Goal: Task Accomplishment & Management: Complete application form

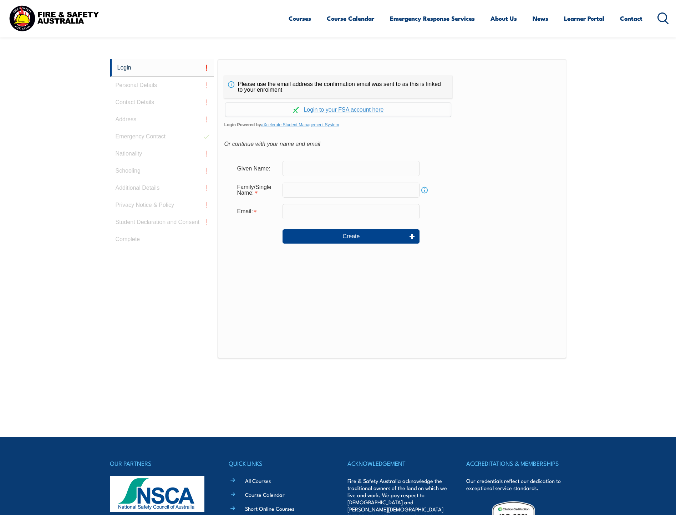
scroll to position [190, 0]
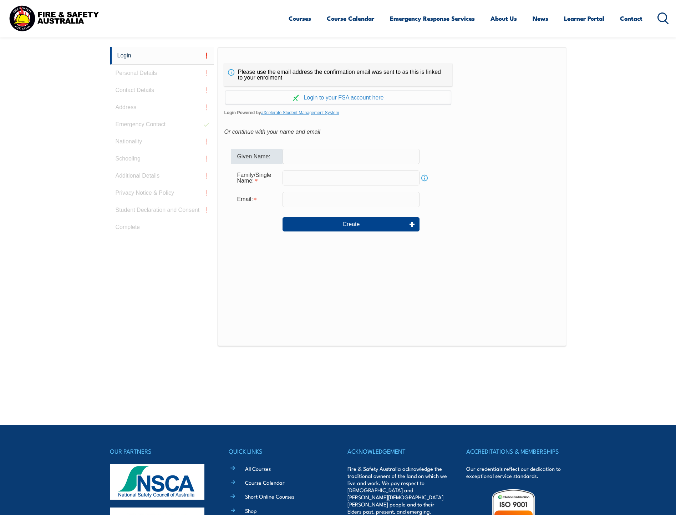
click at [381, 159] on input "text" at bounding box center [350, 156] width 137 height 15
type input "[PERSON_NAME]"
type input "[EMAIL_ADDRESS][DOMAIN_NAME]"
click at [371, 200] on input "[EMAIL_ADDRESS][DOMAIN_NAME]" at bounding box center [350, 199] width 137 height 15
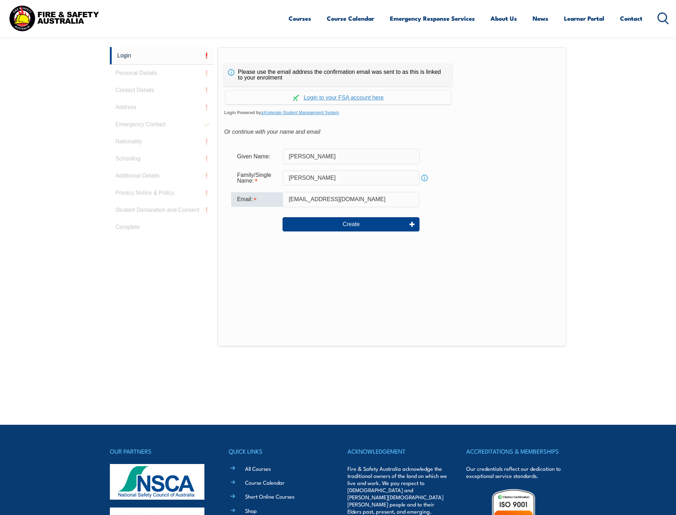
click at [431, 262] on div "Please use the email address the confirmation email was sent to as this is link…" at bounding box center [391, 196] width 348 height 299
click at [370, 222] on button "Create" at bounding box center [350, 224] width 137 height 14
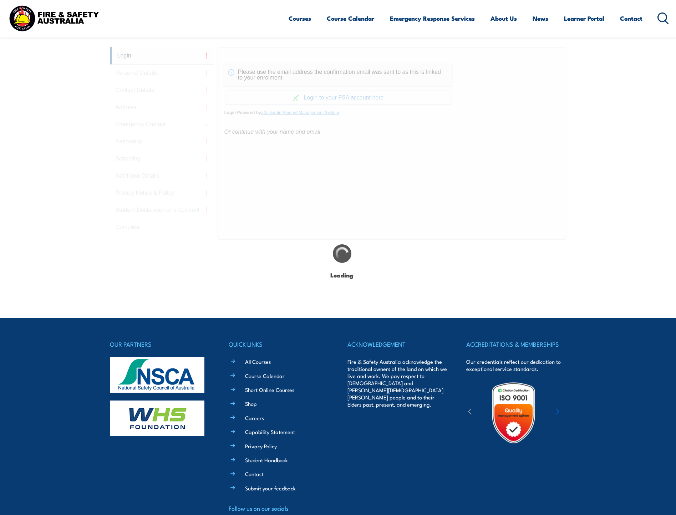
type input "[PERSON_NAME]"
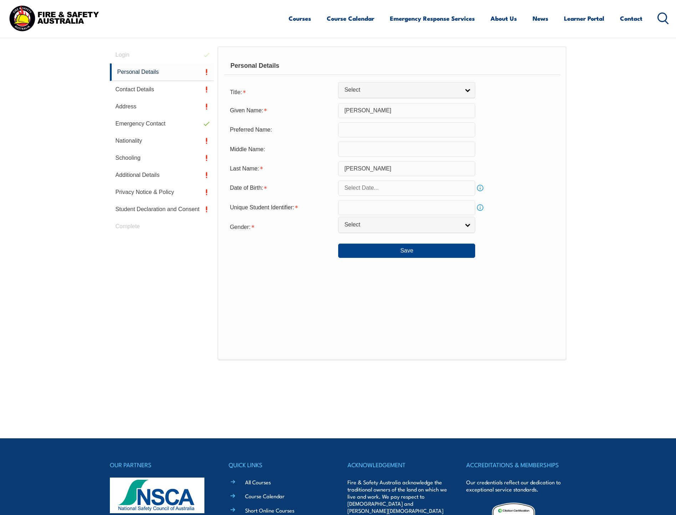
scroll to position [201, 0]
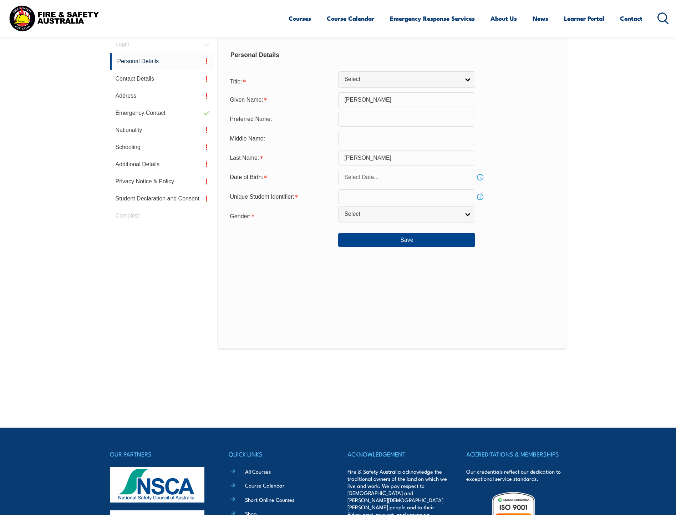
click at [403, 204] on input "text" at bounding box center [406, 196] width 137 height 15
click at [400, 200] on input "text" at bounding box center [406, 196] width 137 height 15
type input "ZCRQURR67B"
click at [399, 212] on span "Select" at bounding box center [401, 213] width 115 height 7
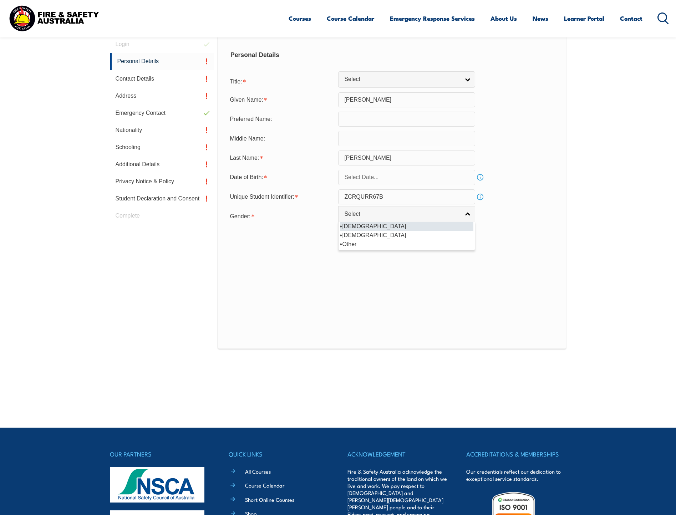
click at [400, 226] on li "[DEMOGRAPHIC_DATA]" at bounding box center [406, 226] width 133 height 9
select select "M"
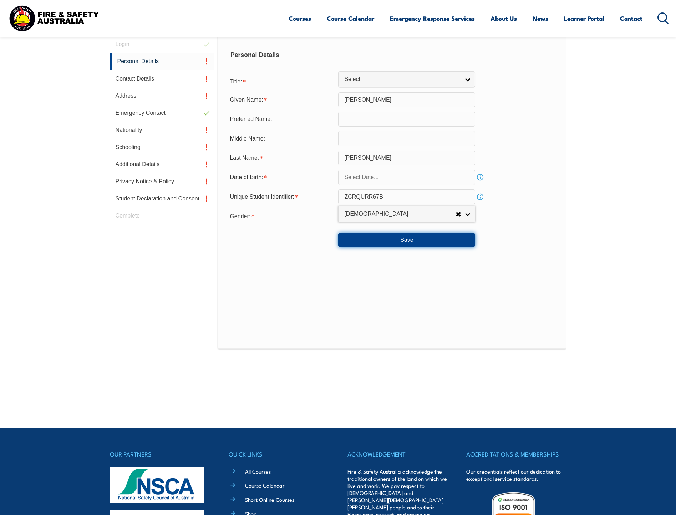
click at [418, 237] on button "Save" at bounding box center [406, 240] width 137 height 14
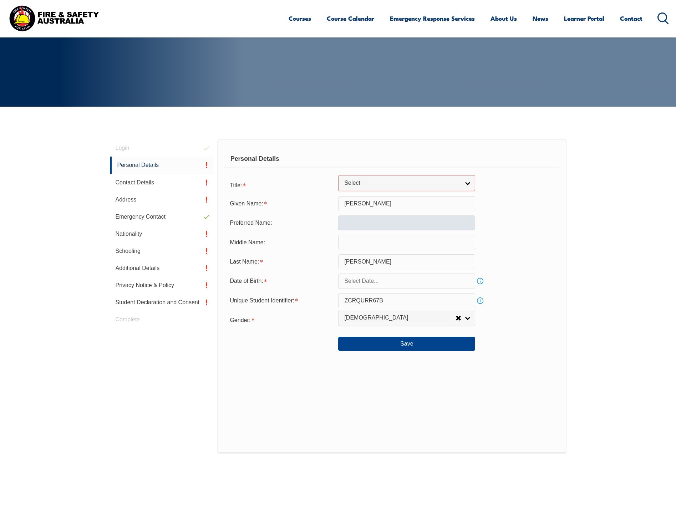
scroll to position [94, 0]
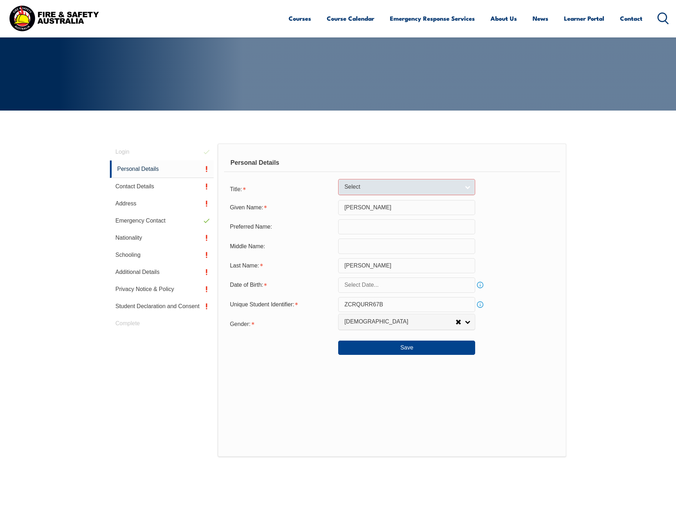
click at [356, 183] on link "Select" at bounding box center [406, 187] width 137 height 16
click at [359, 201] on li "Mr" at bounding box center [406, 199] width 133 height 9
select select "Mr"
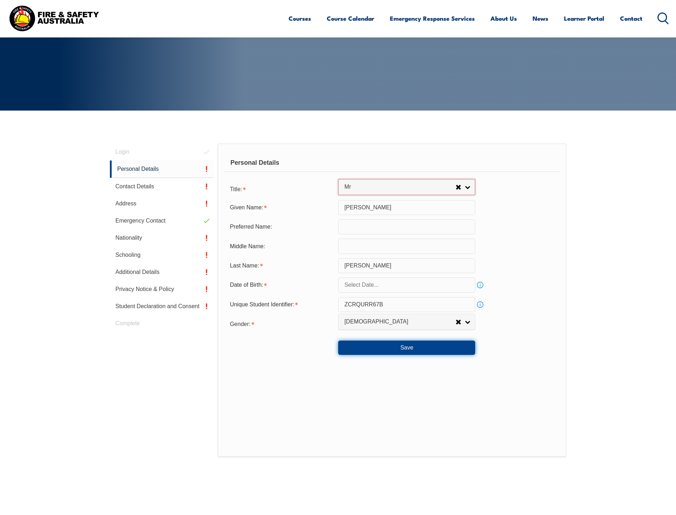
click at [399, 350] on button "Save" at bounding box center [406, 347] width 137 height 14
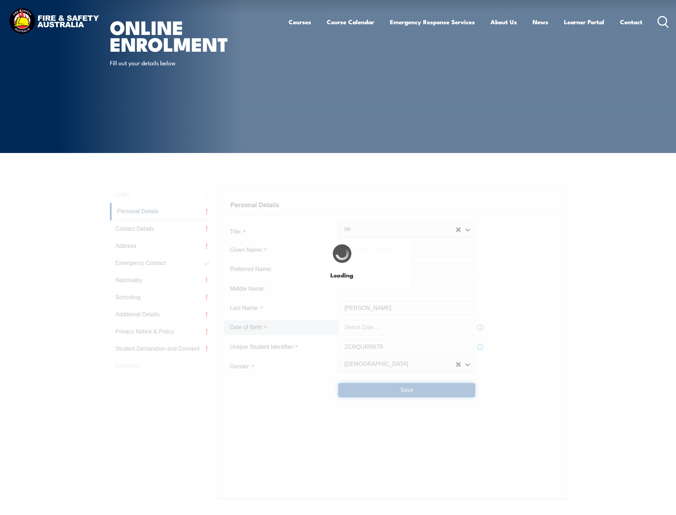
scroll to position [0, 0]
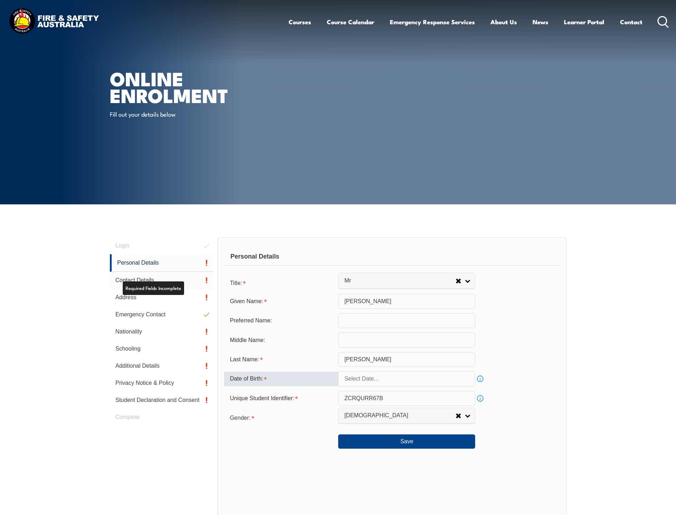
click at [169, 278] on link "Contact Details" at bounding box center [162, 280] width 104 height 17
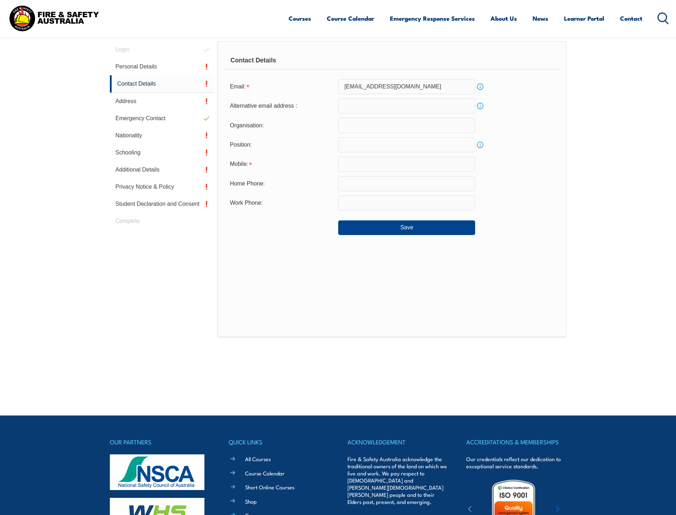
scroll to position [201, 0]
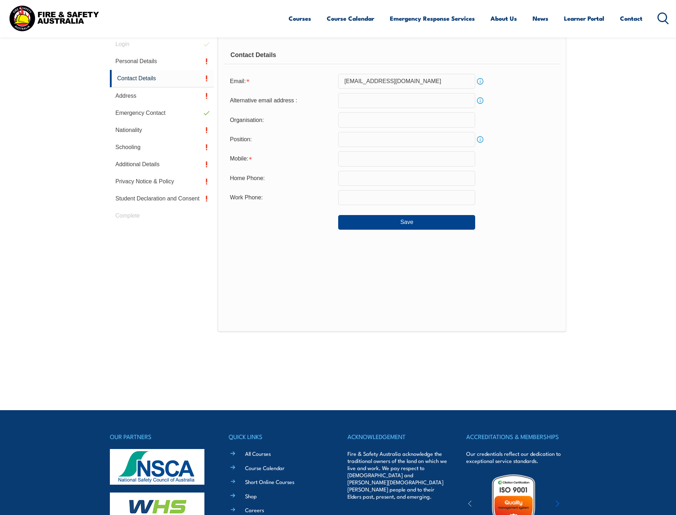
click at [406, 103] on input "email" at bounding box center [406, 100] width 137 height 15
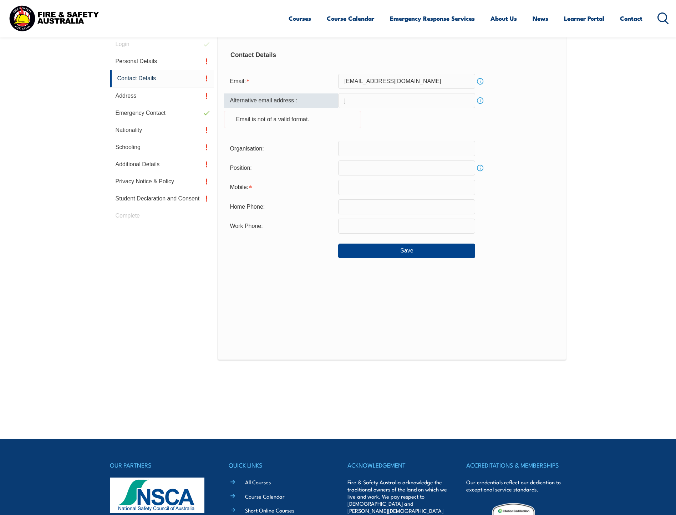
type input "[PERSON_NAME][EMAIL_ADDRESS][PERSON_NAME][DOMAIN_NAME]"
type input "BAE Systems"
type input "0416237826"
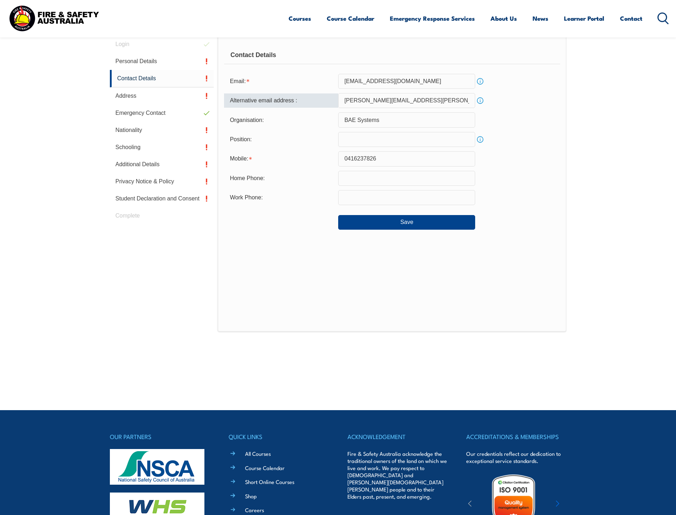
click at [393, 143] on input "text" at bounding box center [406, 139] width 137 height 15
type input "T"
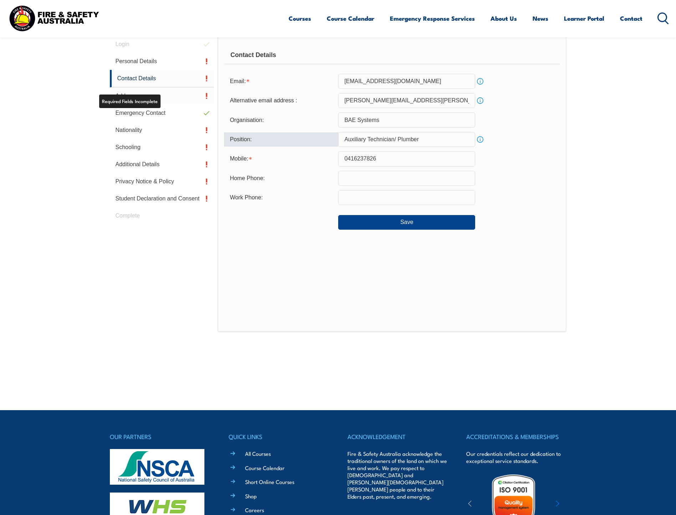
type input "Auxiliary Technician/ Plumber"
click at [168, 92] on link "Address" at bounding box center [162, 95] width 104 height 17
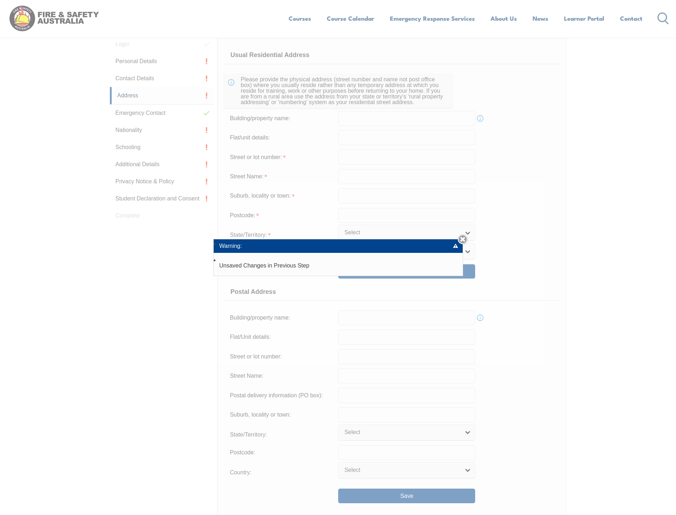
click at [463, 239] on link "Close" at bounding box center [462, 239] width 10 height 10
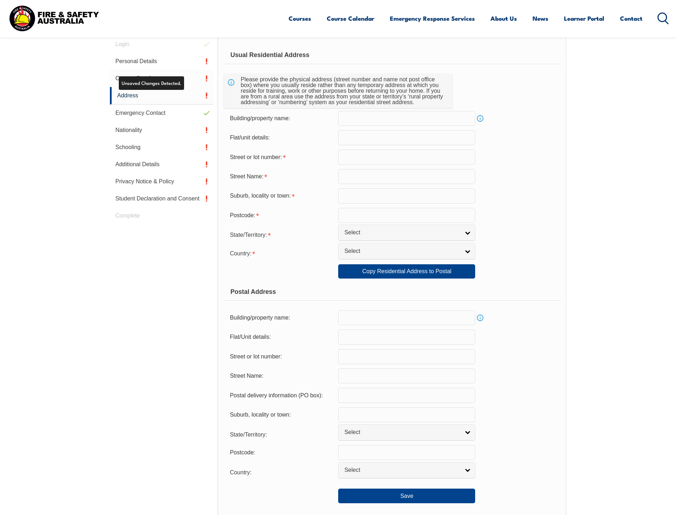
click at [162, 87] on link "Contact Details" at bounding box center [162, 78] width 104 height 17
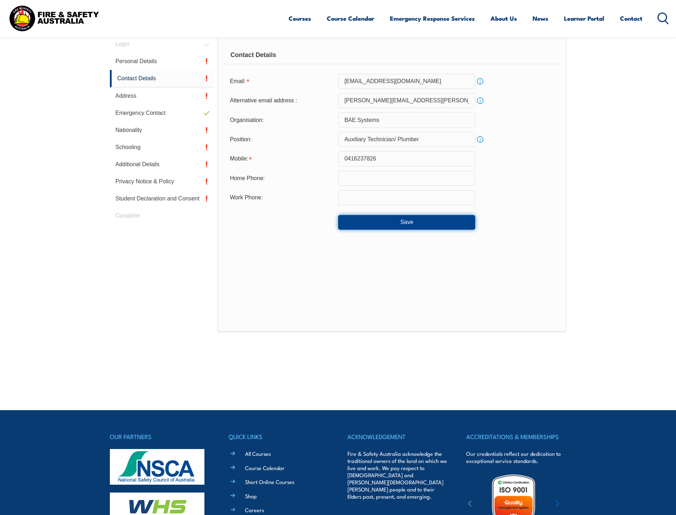
click at [409, 224] on button "Save" at bounding box center [406, 222] width 137 height 14
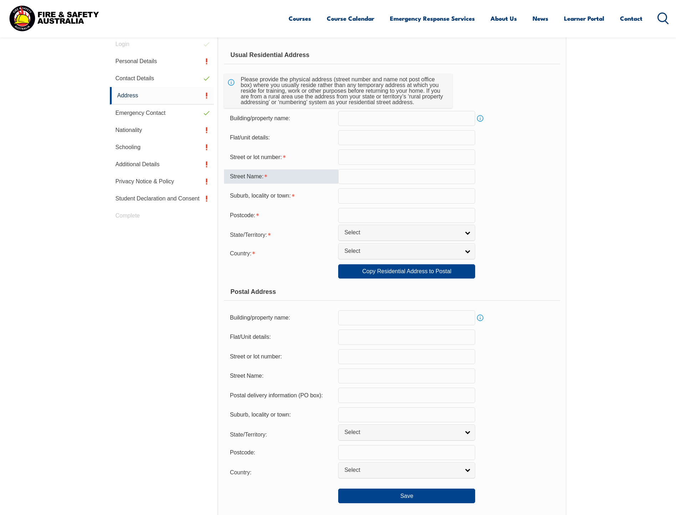
click at [373, 180] on input "text" at bounding box center [406, 176] width 137 height 15
type input "[GEOGRAPHIC_DATA]"
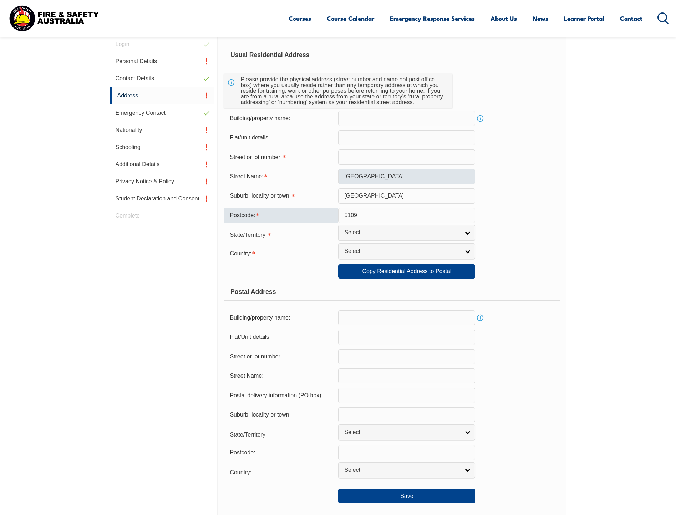
type input "5109"
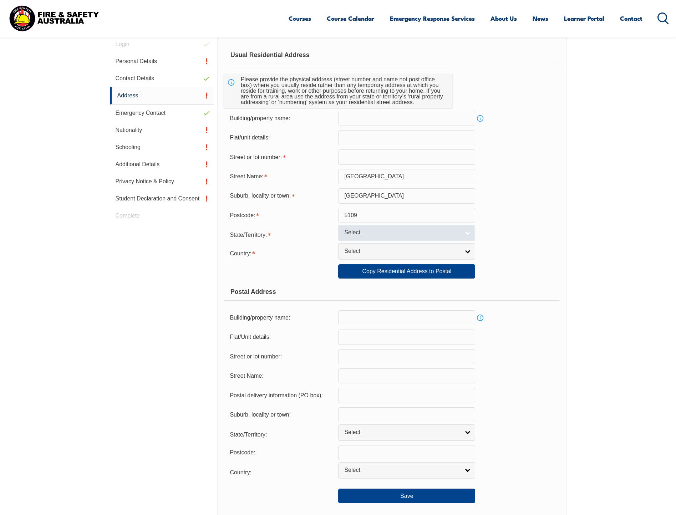
click at [428, 226] on link "Select" at bounding box center [406, 233] width 137 height 16
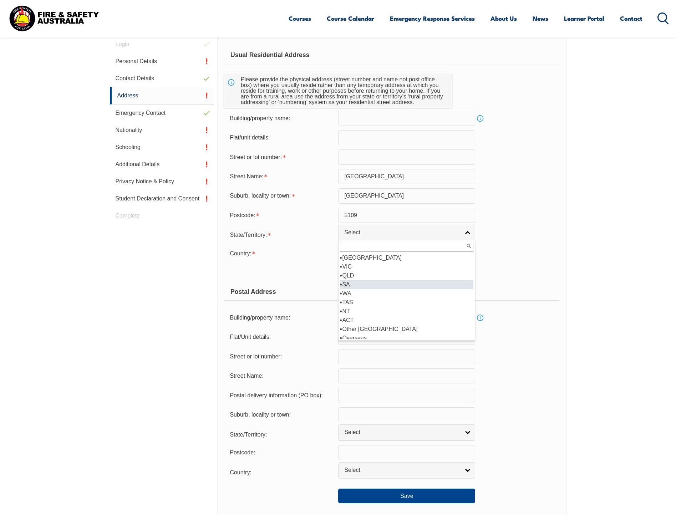
click at [397, 287] on li "SA" at bounding box center [406, 284] width 133 height 9
select select "SA"
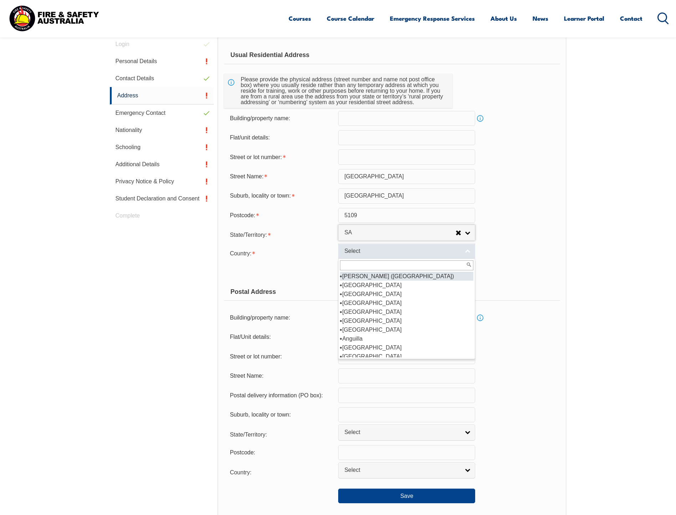
click at [405, 247] on link "Select" at bounding box center [406, 251] width 137 height 16
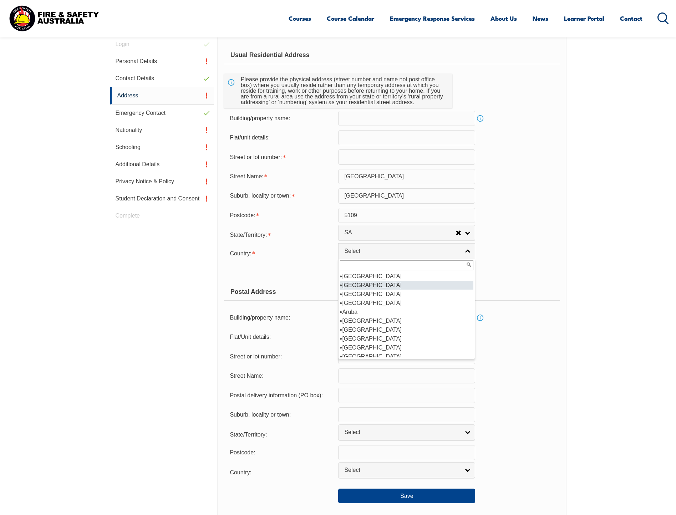
scroll to position [107, 0]
click at [363, 283] on li "[GEOGRAPHIC_DATA]" at bounding box center [406, 285] width 133 height 9
select select "1101"
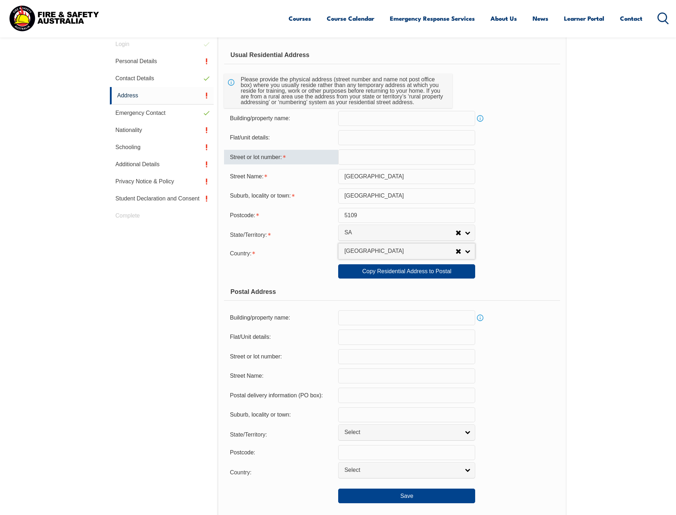
click at [371, 158] on input "text" at bounding box center [406, 156] width 137 height 15
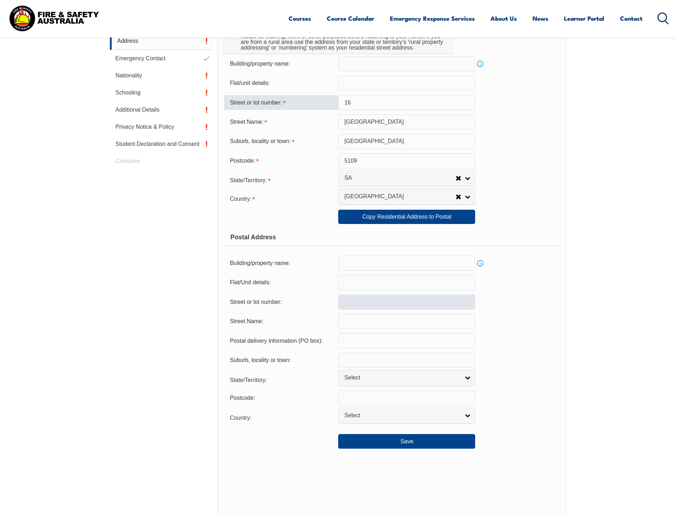
scroll to position [273, 0]
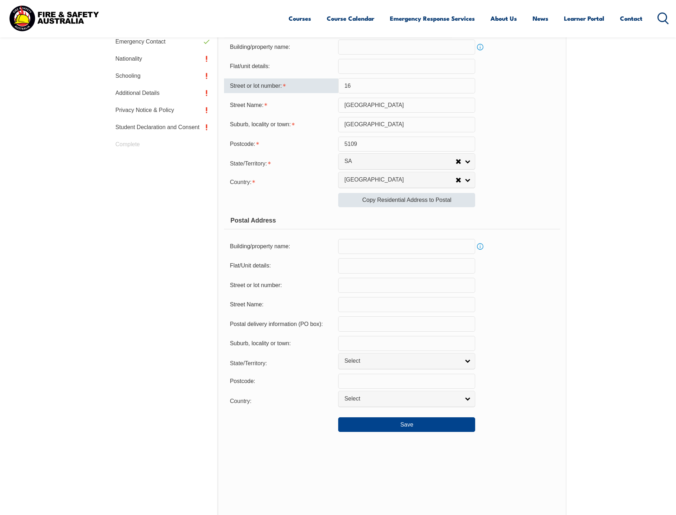
type input "16"
click at [428, 199] on link "Copy Residential Address to Postal" at bounding box center [406, 200] width 137 height 14
type input "16"
type input "[GEOGRAPHIC_DATA]"
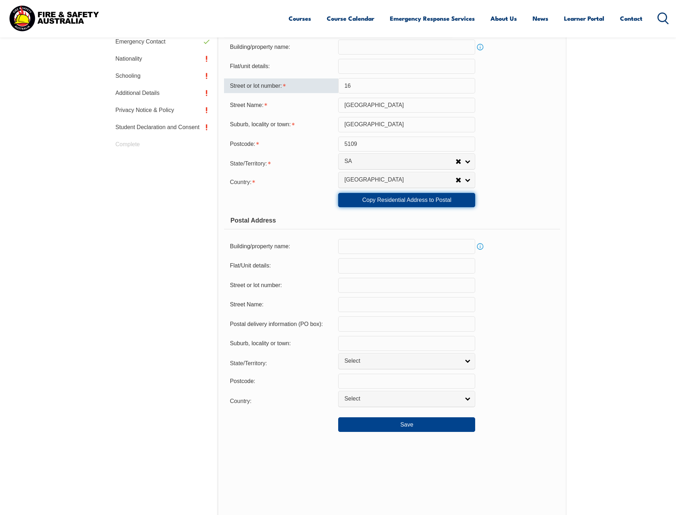
select select "SA"
type input "5109"
select select "1101"
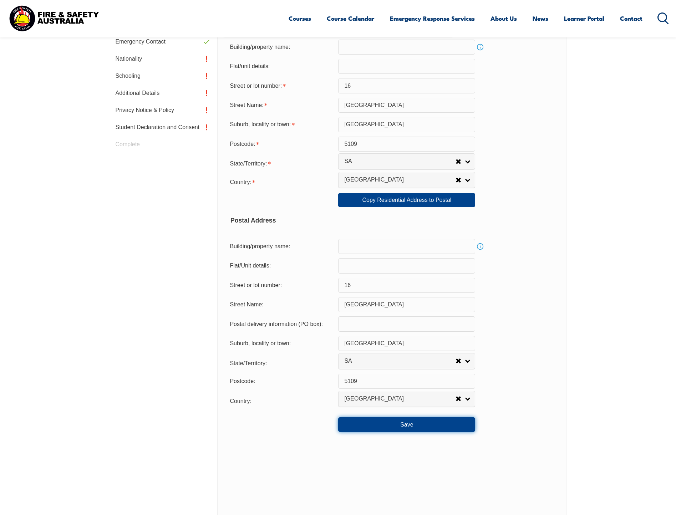
click at [413, 424] on button "Save" at bounding box center [406, 424] width 137 height 14
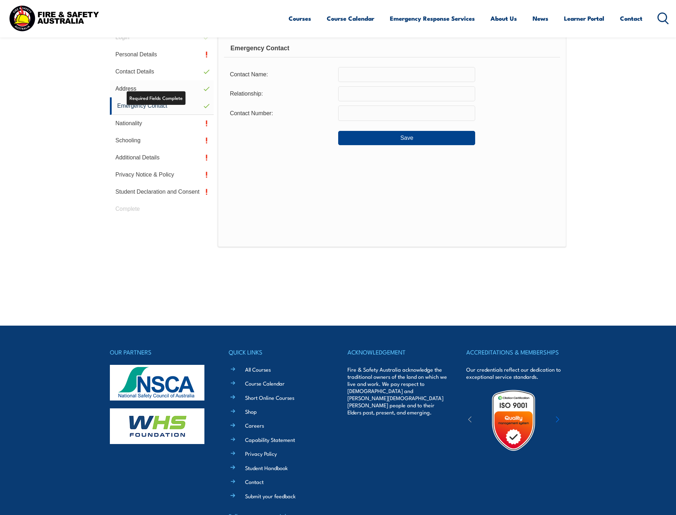
scroll to position [201, 0]
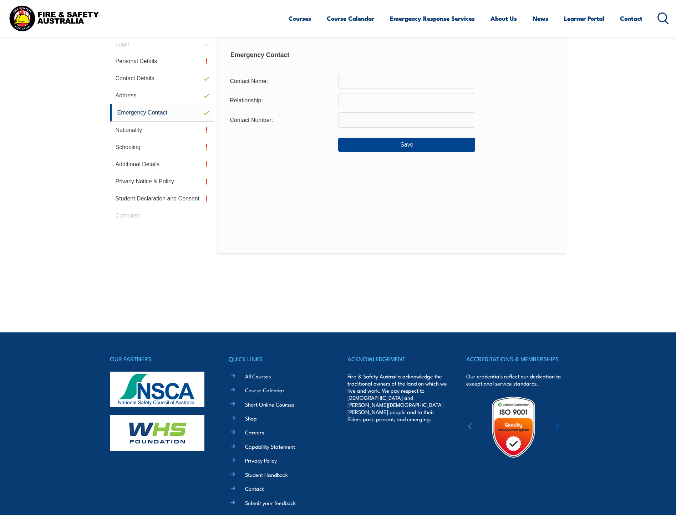
click at [369, 81] on input "text" at bounding box center [406, 81] width 137 height 15
type input "[PERSON_NAME]"
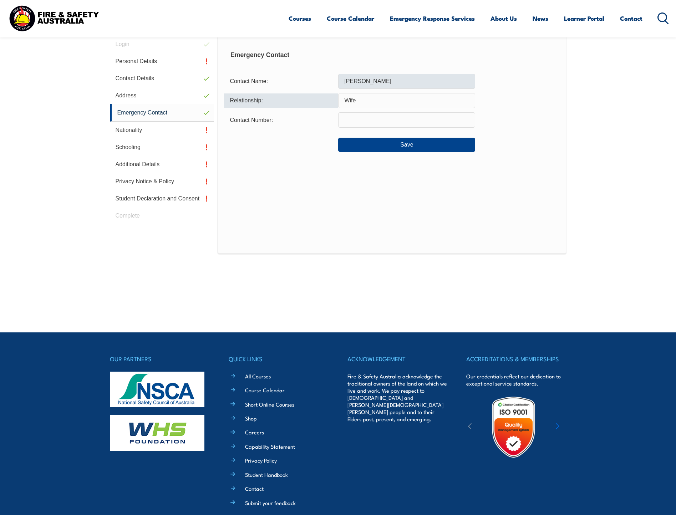
type input "Wife"
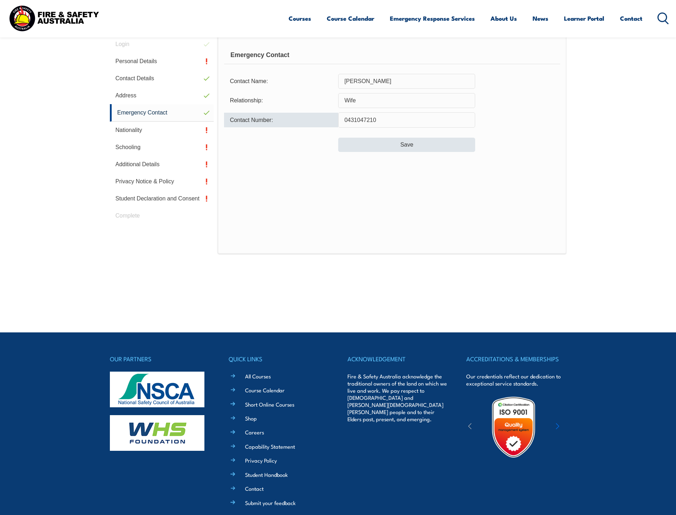
type input "0431047210"
click at [411, 147] on button "Save" at bounding box center [406, 145] width 137 height 14
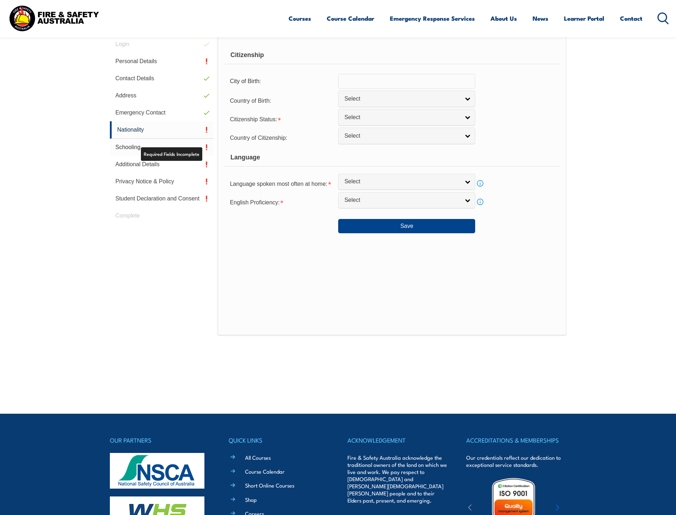
click at [162, 146] on link "Schooling" at bounding box center [162, 147] width 104 height 17
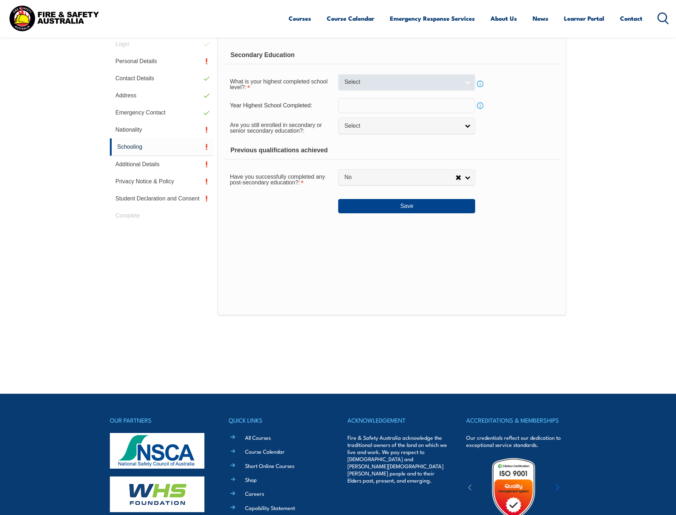
click at [398, 82] on span "Select" at bounding box center [401, 81] width 115 height 7
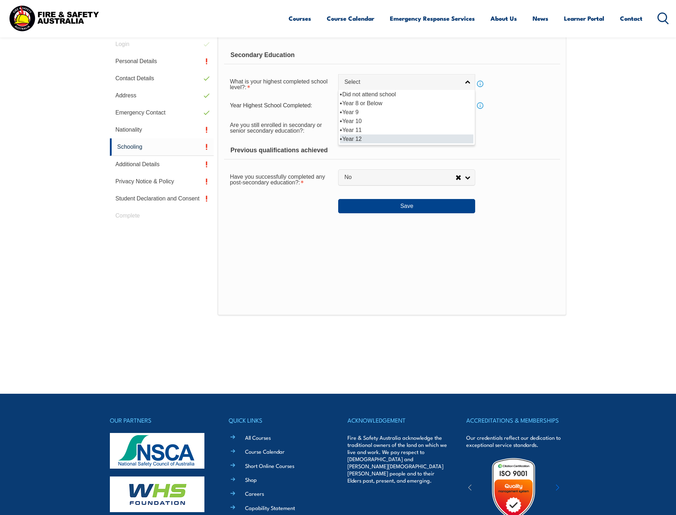
click at [378, 137] on li "Year 12" at bounding box center [406, 138] width 133 height 9
select select "12"
click at [366, 108] on input "text" at bounding box center [406, 105] width 137 height 15
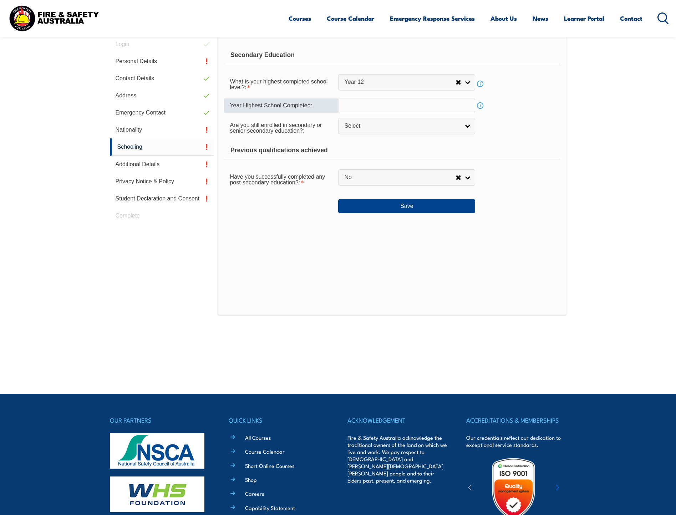
click at [382, 107] on input "text" at bounding box center [406, 105] width 137 height 15
type input "2001"
click at [437, 119] on link "Select" at bounding box center [406, 126] width 137 height 16
click at [373, 157] on li "No" at bounding box center [406, 156] width 133 height 9
select select "false"
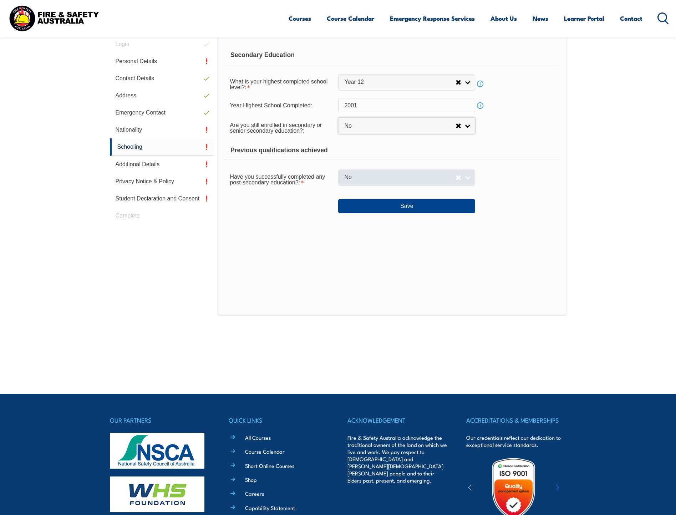
click at [401, 181] on link "No" at bounding box center [406, 177] width 137 height 16
click at [397, 193] on li "Yes" at bounding box center [406, 189] width 133 height 9
select select "true"
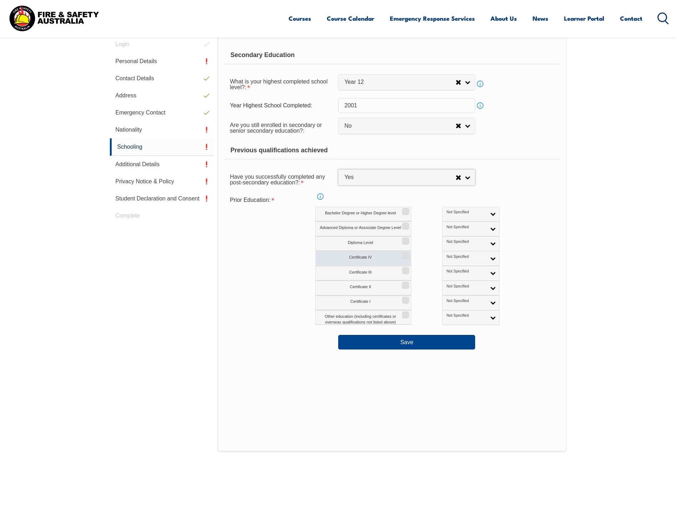
click at [387, 257] on label "Certificate IV" at bounding box center [363, 258] width 96 height 15
click at [402, 253] on input "Certificate IV" at bounding box center [404, 253] width 4 height 1
checkbox input "true"
click at [446, 258] on span "Not Specified" at bounding box center [466, 256] width 40 height 5
click at [442, 259] on link "Not Specified" at bounding box center [470, 258] width 57 height 15
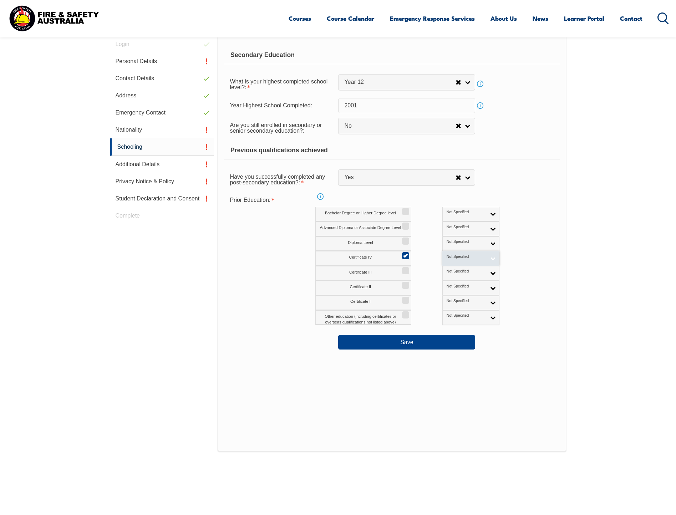
click at [446, 259] on span "Not Specified" at bounding box center [466, 256] width 40 height 5
click at [456, 280] on li "Australian Qualification" at bounding box center [470, 281] width 53 height 14
click at [419, 342] on button "Save" at bounding box center [406, 342] width 137 height 14
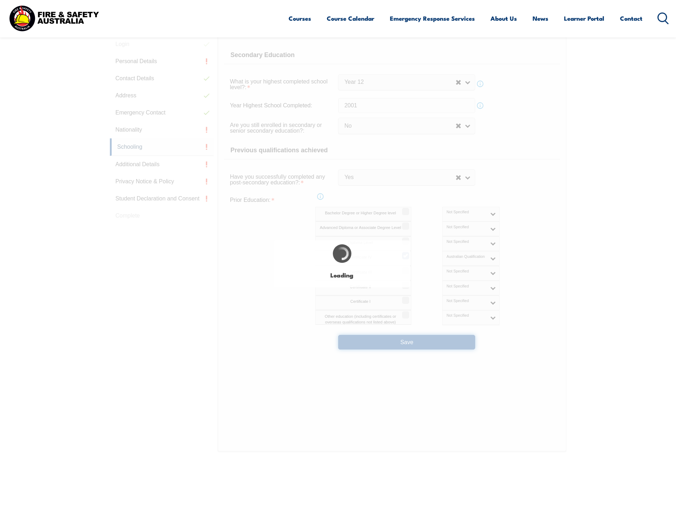
select select
select select "false"
select select "true"
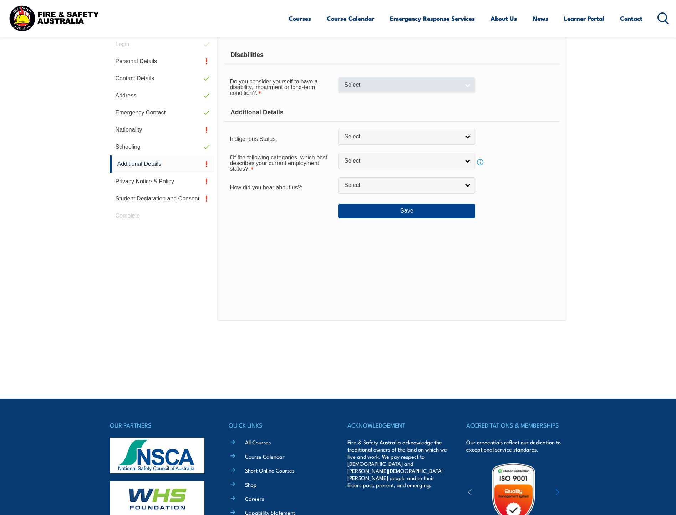
click at [381, 84] on span "Select" at bounding box center [401, 84] width 115 height 7
click at [380, 95] on li "No" at bounding box center [406, 97] width 133 height 9
select select "false"
click at [410, 134] on span "Select" at bounding box center [401, 136] width 115 height 7
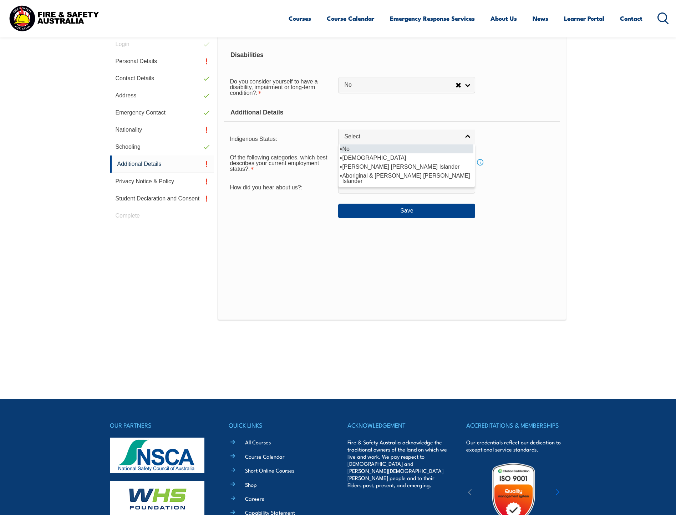
click at [399, 152] on li "No" at bounding box center [406, 148] width 133 height 9
select select "4"
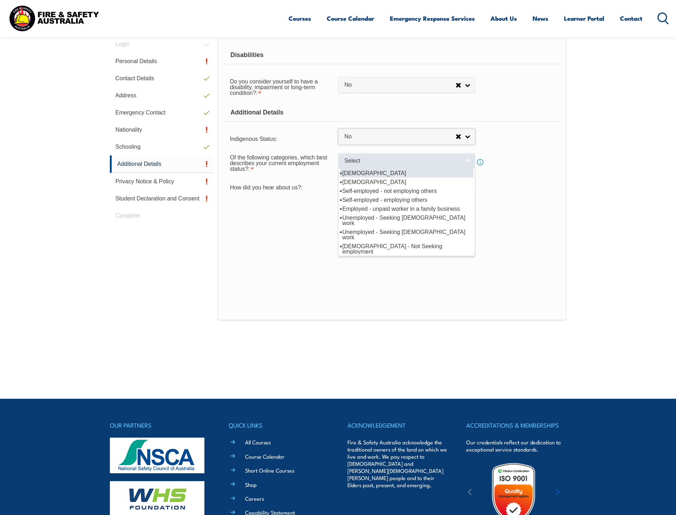
click at [383, 159] on span "Select" at bounding box center [401, 160] width 115 height 7
click at [393, 173] on li "[DEMOGRAPHIC_DATA]" at bounding box center [406, 173] width 133 height 9
select select "1"
click at [396, 163] on span "[DEMOGRAPHIC_DATA]" at bounding box center [399, 160] width 111 height 7
click at [397, 171] on li "[DEMOGRAPHIC_DATA]" at bounding box center [406, 173] width 133 height 9
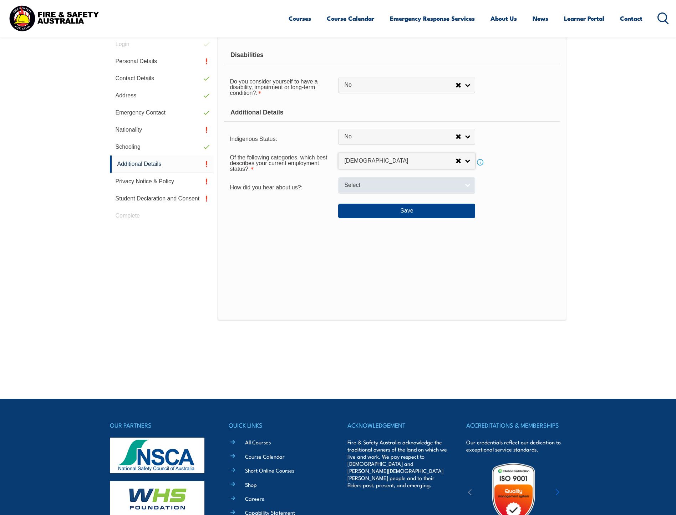
click at [391, 179] on link "Select" at bounding box center [406, 185] width 137 height 16
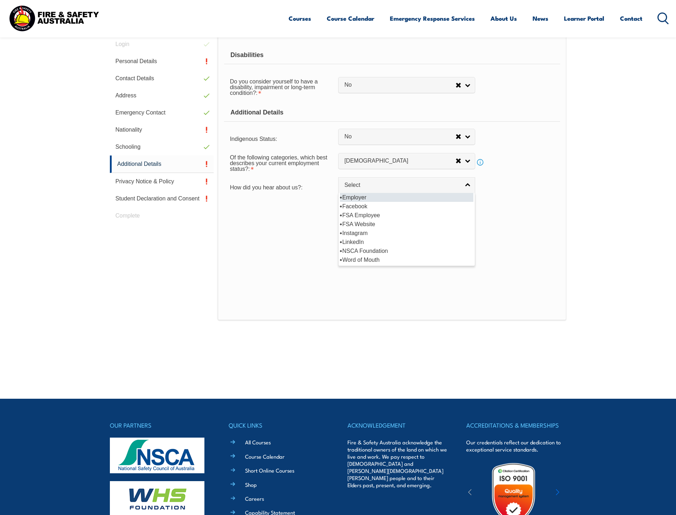
click at [391, 198] on li "Employer" at bounding box center [406, 197] width 133 height 9
select select "8019"
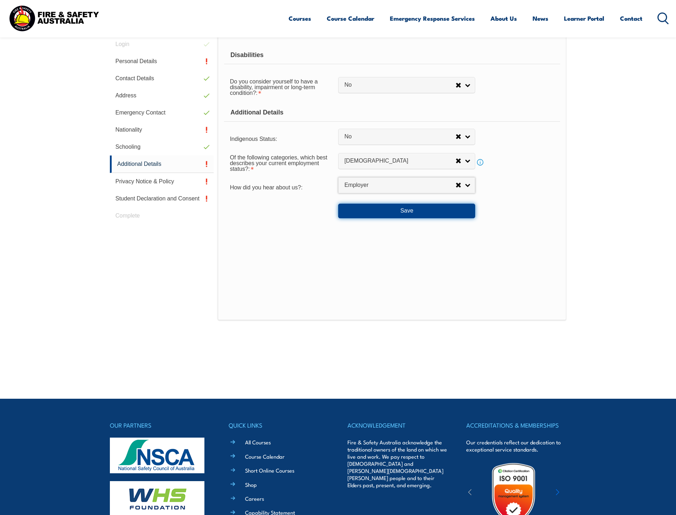
click at [394, 212] on button "Save" at bounding box center [406, 211] width 137 height 14
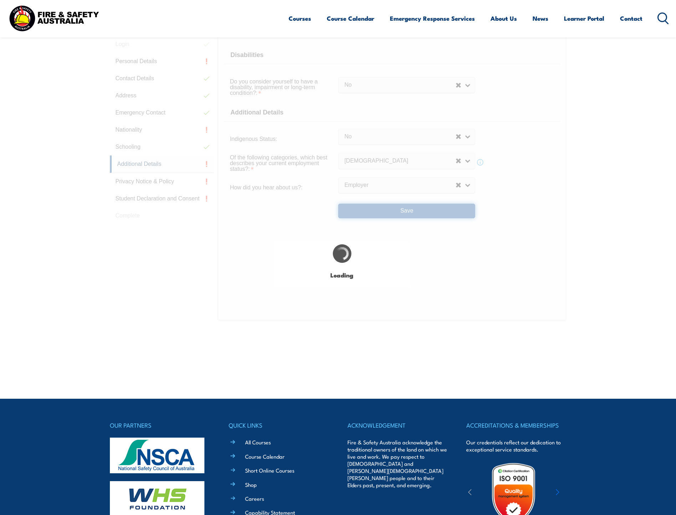
select select "false"
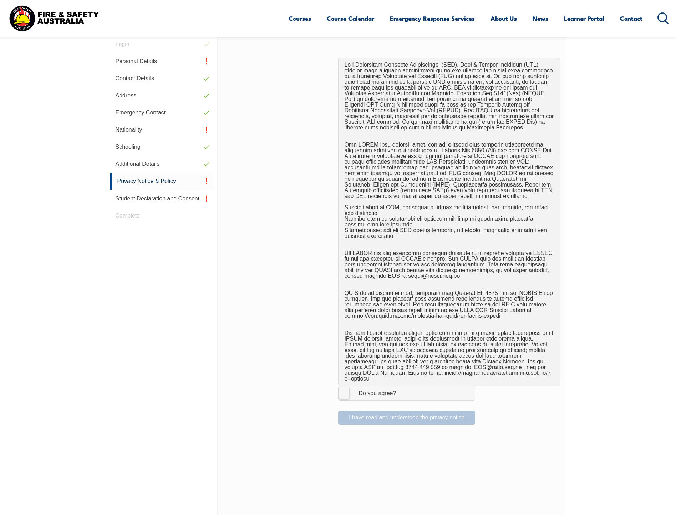
click at [348, 387] on label "I Agree Do you agree?" at bounding box center [406, 393] width 137 height 14
click at [401, 387] on input "I Agree Do you agree?" at bounding box center [407, 393] width 12 height 14
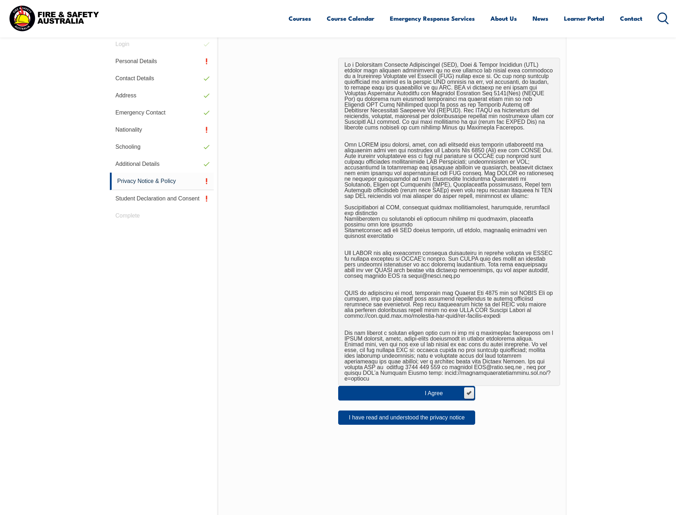
click at [470, 390] on label "I Agree Do you agree?" at bounding box center [406, 393] width 137 height 14
click at [470, 390] on input "I Agree Do you agree?" at bounding box center [468, 393] width 12 height 14
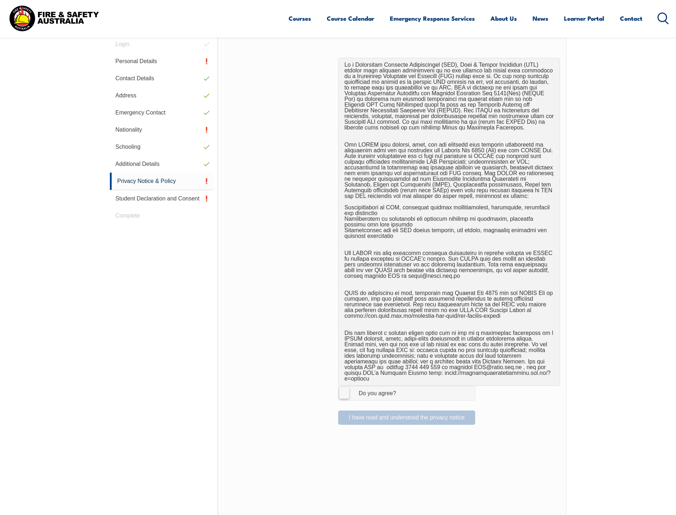
click at [445, 418] on div "I have read and understood the privacy notice" at bounding box center [391, 415] width 335 height 20
click at [344, 386] on label "I Agree Do you agree?" at bounding box center [406, 393] width 137 height 14
click at [401, 386] on input "I Agree Do you agree?" at bounding box center [407, 393] width 12 height 14
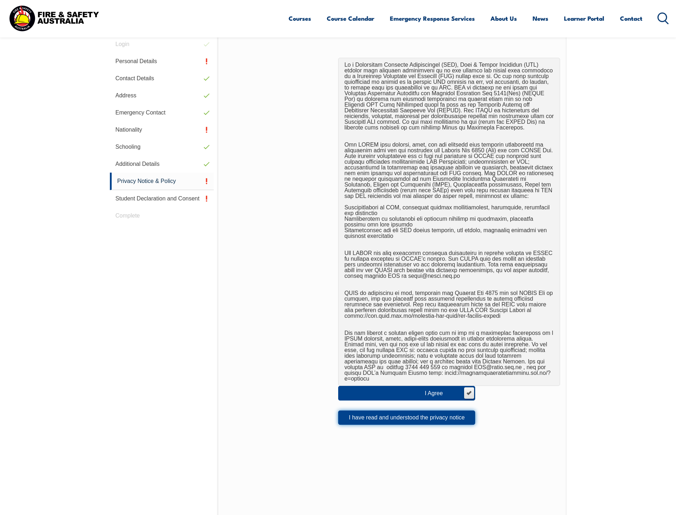
click at [397, 412] on button "I have read and understood the privacy notice" at bounding box center [406, 417] width 137 height 14
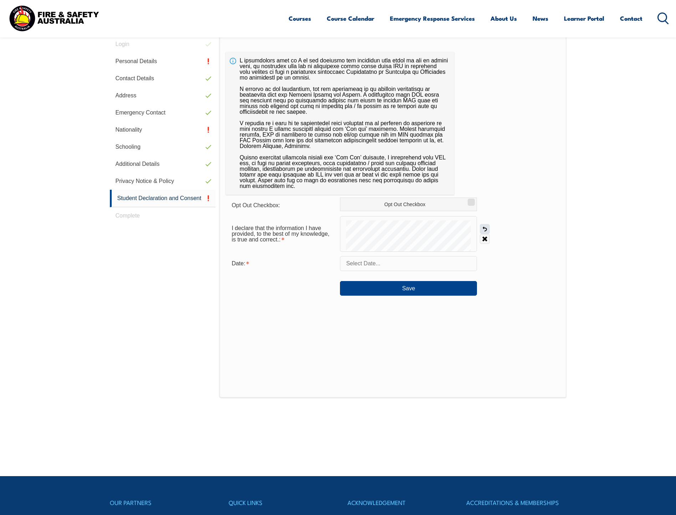
click at [486, 229] on link "Undo" at bounding box center [484, 229] width 10 height 10
click at [365, 261] on input "text" at bounding box center [408, 263] width 137 height 15
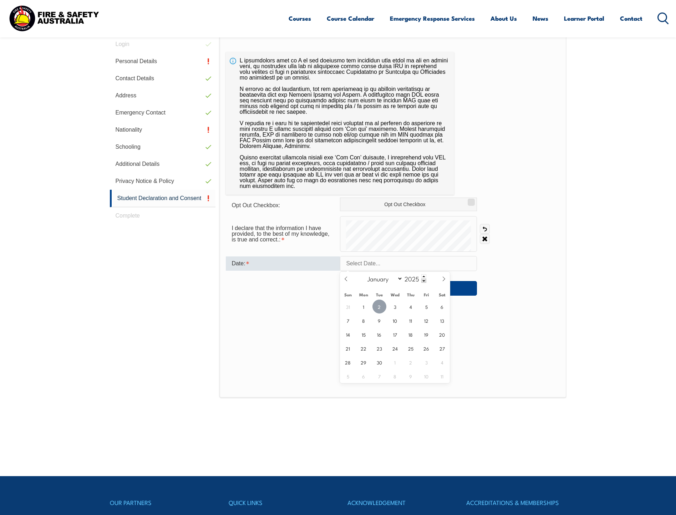
click at [383, 306] on span "2" at bounding box center [379, 306] width 14 height 14
type input "[DATE]"
click at [421, 284] on button "Save" at bounding box center [408, 288] width 137 height 14
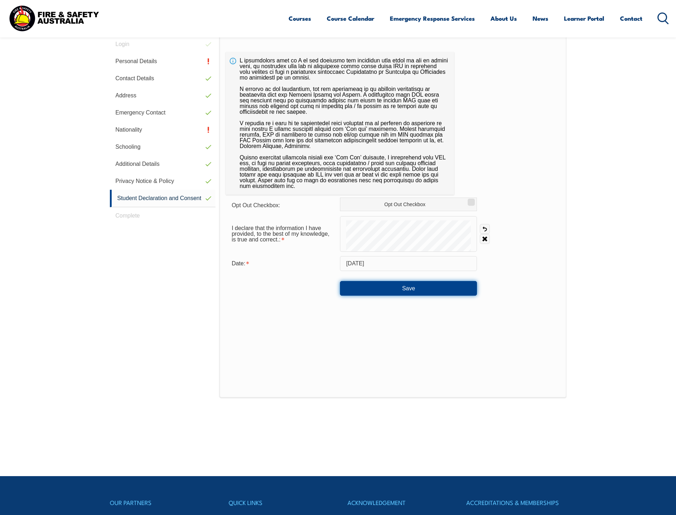
click at [415, 287] on button "Save" at bounding box center [408, 288] width 137 height 14
click at [133, 216] on div "Login Personal Details Contact Details Address Emergency Contact Nationality Sc…" at bounding box center [165, 245] width 110 height 419
drag, startPoint x: 132, startPoint y: 216, endPoint x: 136, endPoint y: 215, distance: 3.7
click at [132, 215] on div "Login Personal Details Contact Details Address Emergency Contact Nationality Sc…" at bounding box center [165, 245] width 110 height 419
drag, startPoint x: 136, startPoint y: 215, endPoint x: 140, endPoint y: 215, distance: 4.3
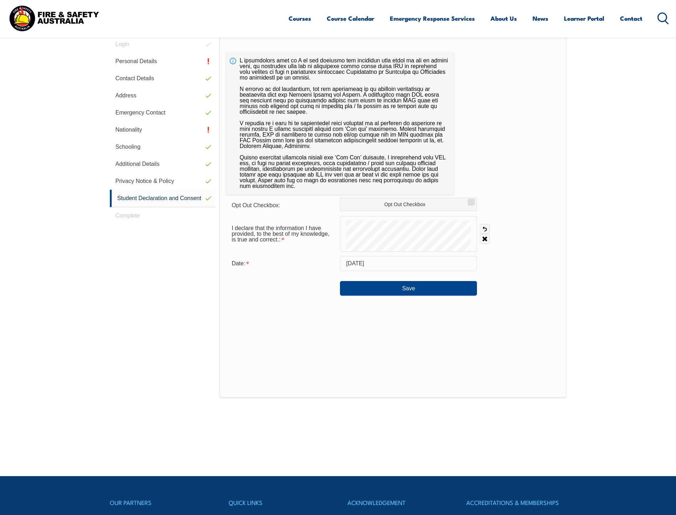
click at [140, 215] on div "Login Personal Details Contact Details Address Emergency Contact Nationality Sc…" at bounding box center [165, 245] width 110 height 419
click at [399, 287] on button "Save" at bounding box center [408, 288] width 137 height 14
click at [452, 205] on label "Opt Out Checkbox" at bounding box center [408, 204] width 137 height 14
click at [468, 200] on input "Opt Out Checkbox" at bounding box center [470, 199] width 4 height 1
click at [428, 289] on button "Save" at bounding box center [408, 288] width 137 height 14
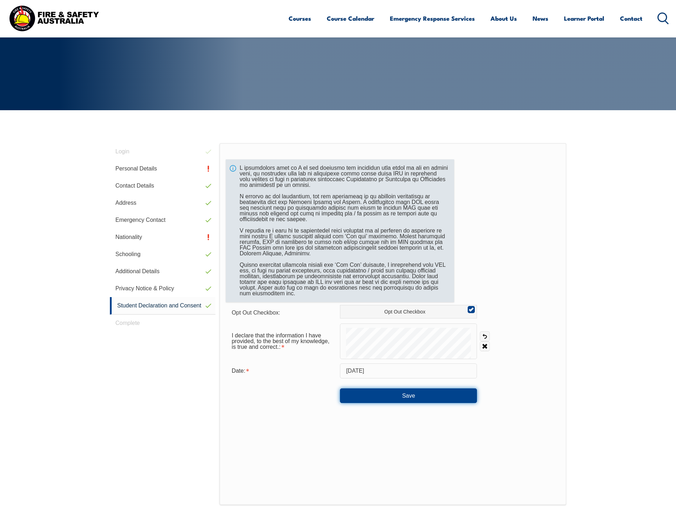
scroll to position [59, 0]
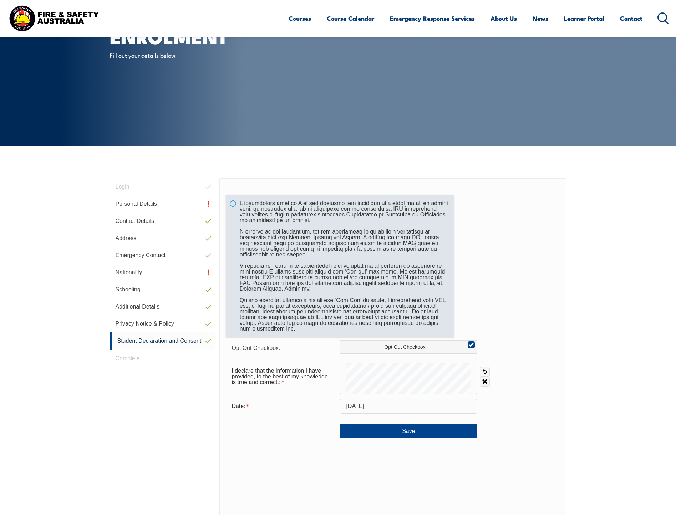
click at [251, 219] on div at bounding box center [340, 266] width 228 height 143
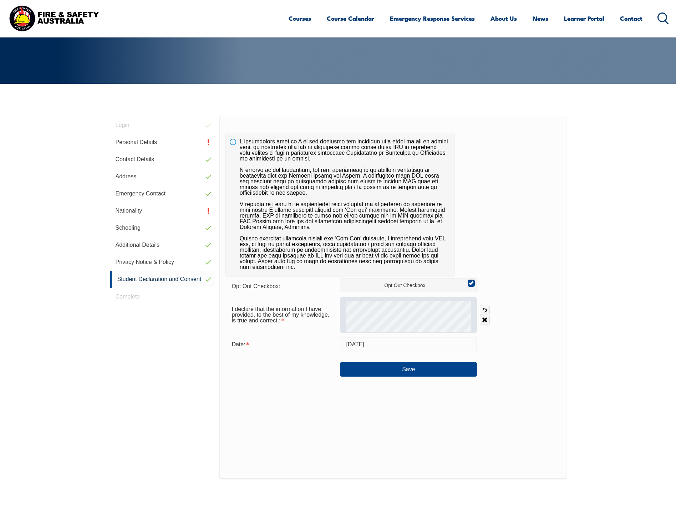
scroll to position [130, 0]
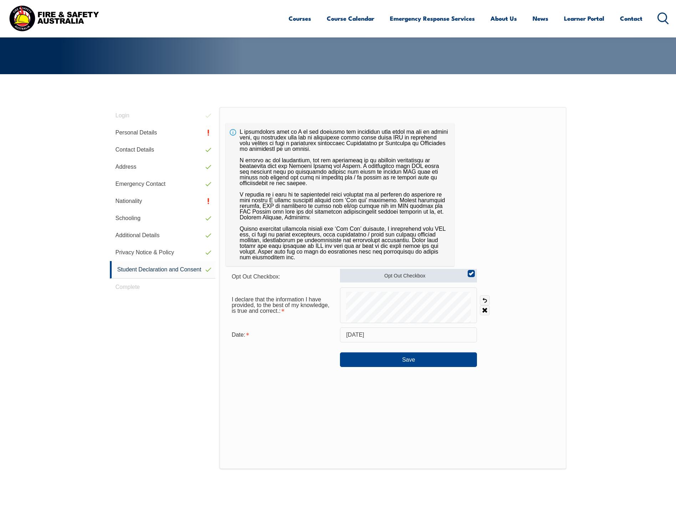
click at [395, 274] on label "Opt Out Checkbox" at bounding box center [408, 276] width 137 height 14
click at [468, 271] on input "Opt Out Checkbox" at bounding box center [470, 271] width 4 height 1
click at [406, 274] on label "Opt Out Checkbox" at bounding box center [408, 276] width 137 height 14
click at [468, 271] on input "Opt Out Checkbox" at bounding box center [470, 271] width 4 height 1
click at [387, 364] on button "Save" at bounding box center [408, 359] width 137 height 14
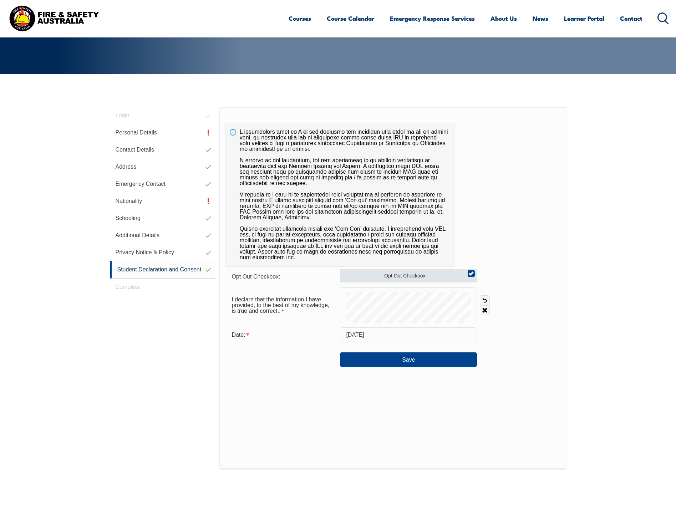
click at [420, 276] on label "Opt Out Checkbox" at bounding box center [408, 276] width 137 height 14
click at [468, 271] on input "Opt Out Checkbox" at bounding box center [470, 271] width 4 height 1
click at [412, 365] on button "Save" at bounding box center [408, 359] width 137 height 14
click at [421, 281] on label "Opt Out Checkbox" at bounding box center [408, 276] width 137 height 14
click at [468, 271] on input "Opt Out Checkbox" at bounding box center [470, 271] width 4 height 1
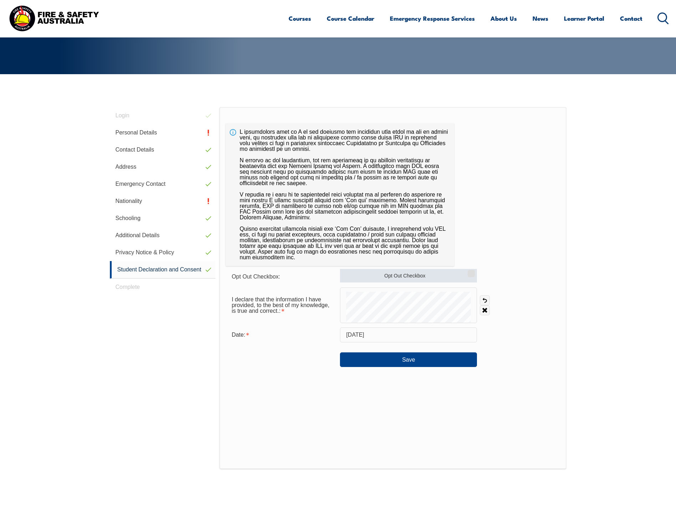
checkbox input "true"
click at [433, 358] on button "Save" at bounding box center [408, 359] width 137 height 14
click at [189, 202] on link "Nationality" at bounding box center [163, 200] width 106 height 17
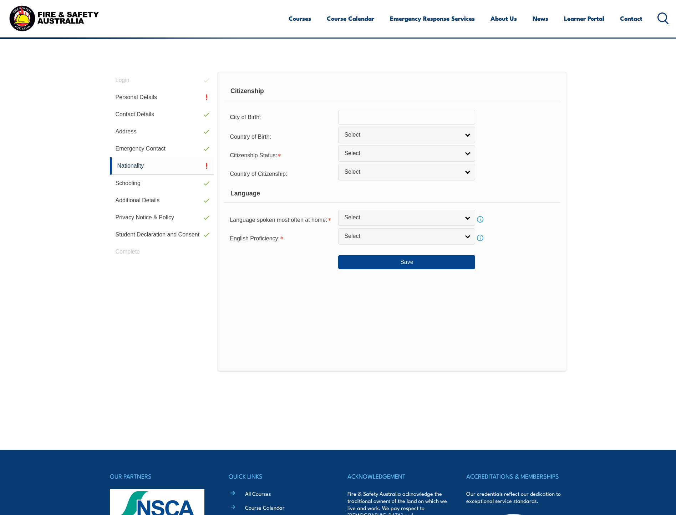
scroll to position [201, 0]
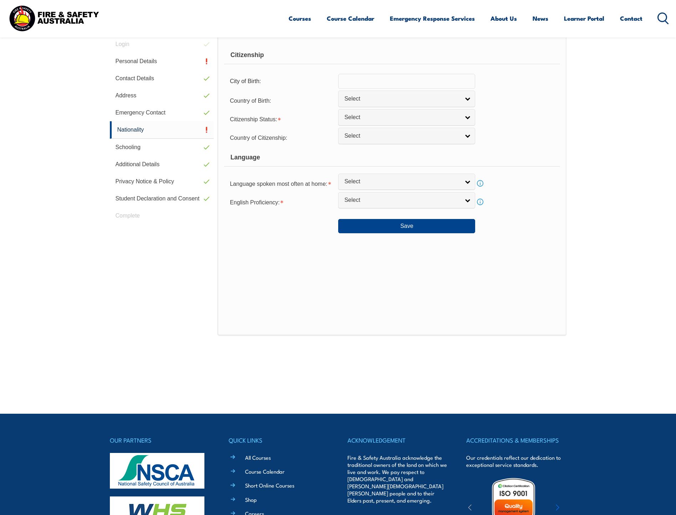
click at [369, 84] on input "text" at bounding box center [406, 81] width 137 height 15
click at [385, 84] on input "text" at bounding box center [406, 81] width 137 height 15
click at [433, 81] on input "text" at bounding box center [406, 81] width 137 height 15
type input "[GEOGRAPHIC_DATA]"
drag, startPoint x: 412, startPoint y: 79, endPoint x: 328, endPoint y: 81, distance: 84.5
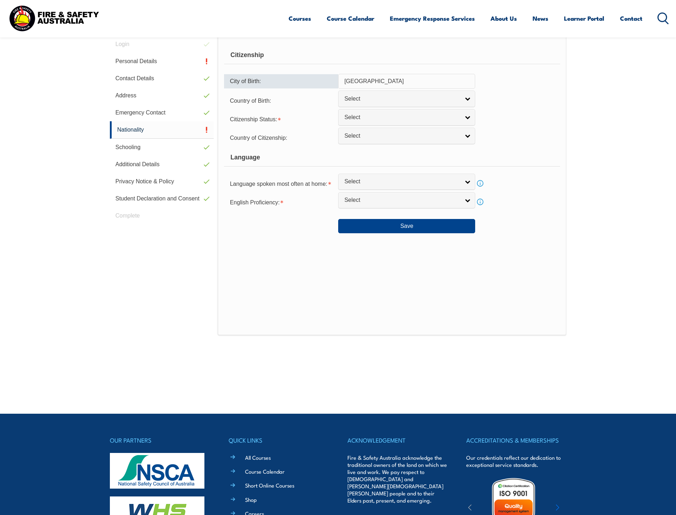
click at [328, 81] on div "City of Birth: [DEMOGRAPHIC_DATA]" at bounding box center [391, 81] width 335 height 15
type input "[GEOGRAPHIC_DATA]"
click at [376, 99] on span "Select" at bounding box center [401, 98] width 115 height 7
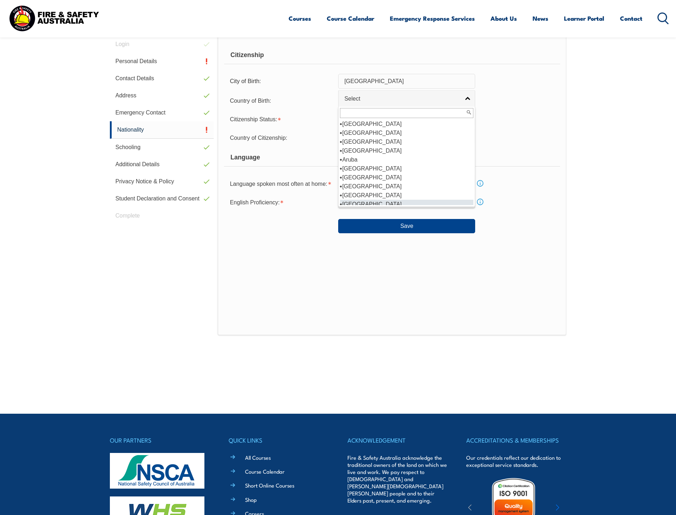
scroll to position [107, 0]
click at [370, 133] on li "[GEOGRAPHIC_DATA]" at bounding box center [406, 132] width 133 height 9
select select "1101"
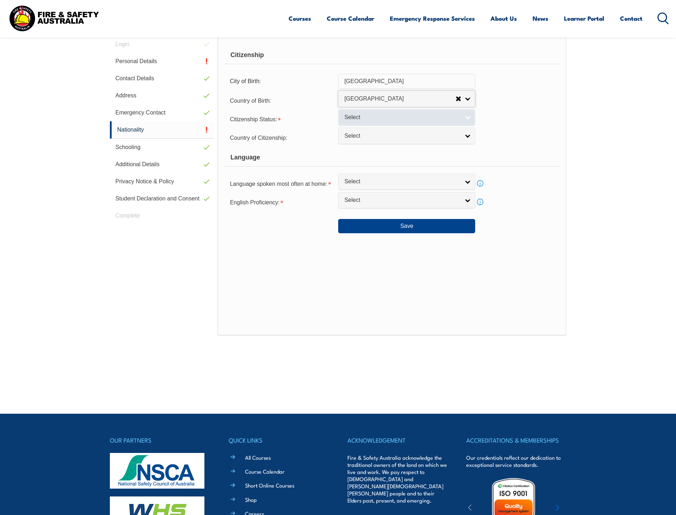
click at [378, 113] on link "Select" at bounding box center [406, 117] width 137 height 16
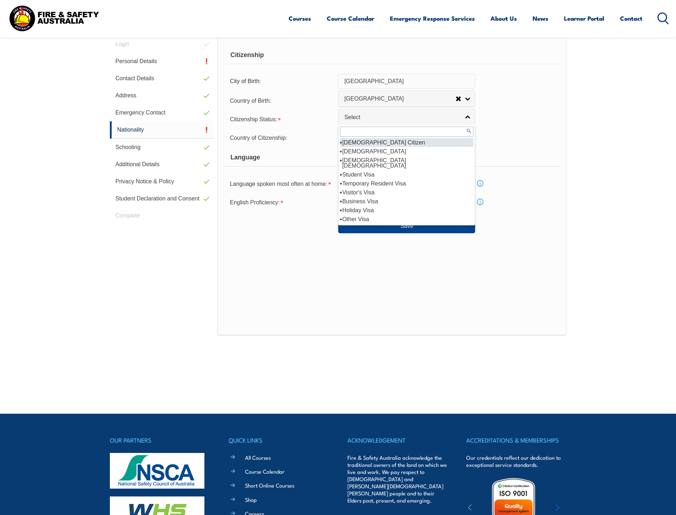
click at [383, 144] on li "[DEMOGRAPHIC_DATA] Citizen" at bounding box center [406, 142] width 133 height 9
select select "1"
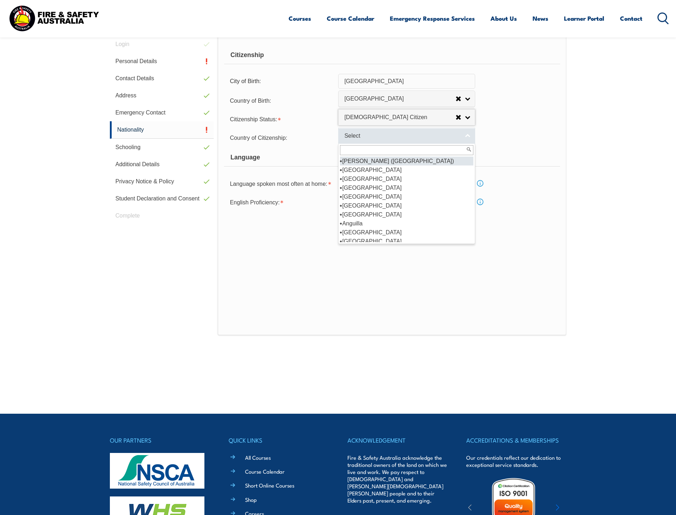
click at [383, 136] on span "Select" at bounding box center [401, 135] width 115 height 7
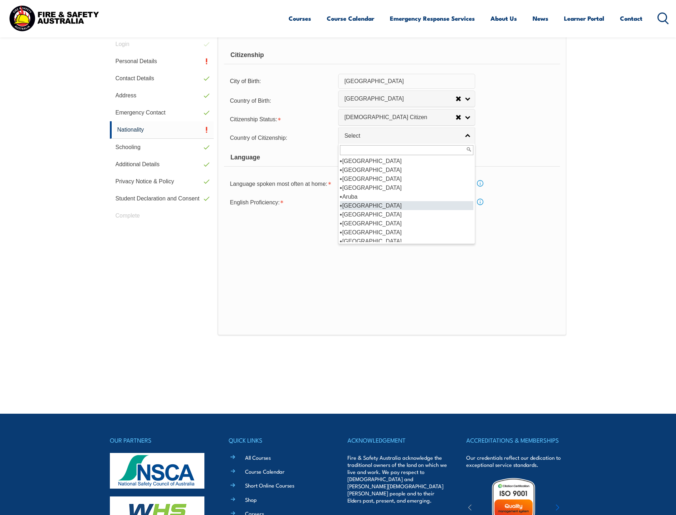
click at [372, 204] on li "[GEOGRAPHIC_DATA]" at bounding box center [406, 205] width 133 height 9
select select "1101"
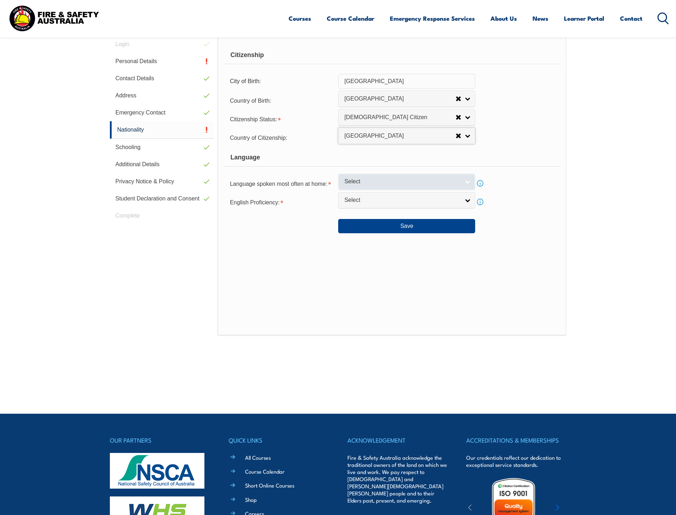
click at [400, 180] on span "Select" at bounding box center [401, 181] width 115 height 7
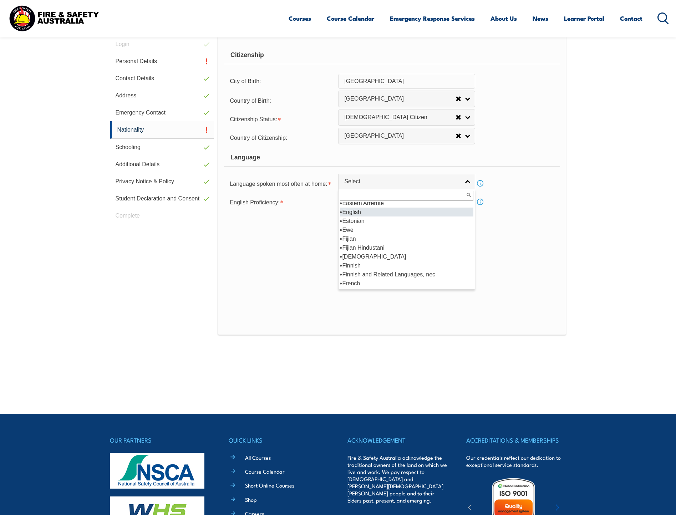
scroll to position [888, 0]
click at [370, 206] on li "Eastern Arrernte" at bounding box center [406, 206] width 133 height 9
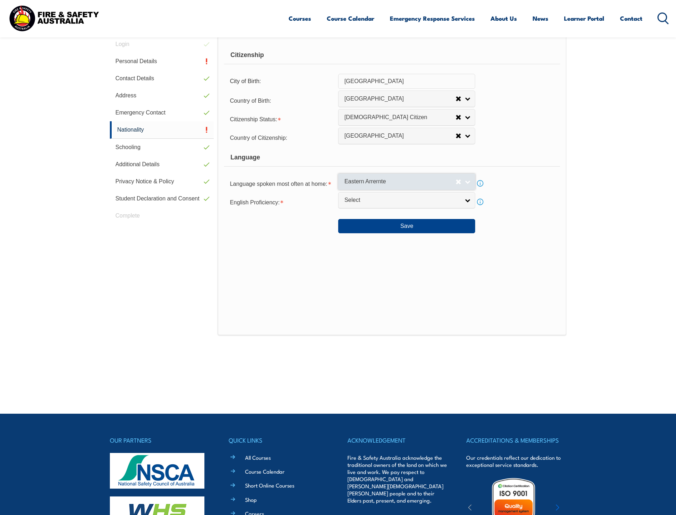
click at [402, 180] on span "Eastern Arrernte" at bounding box center [399, 181] width 111 height 7
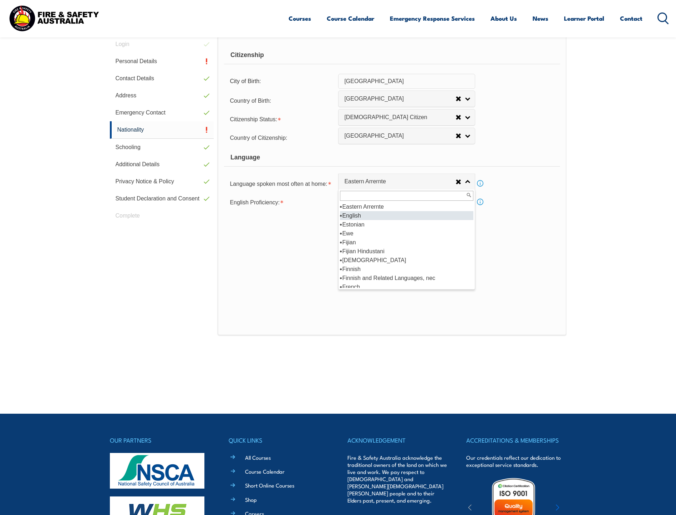
click at [389, 216] on li "English" at bounding box center [406, 215] width 133 height 9
select select "1201"
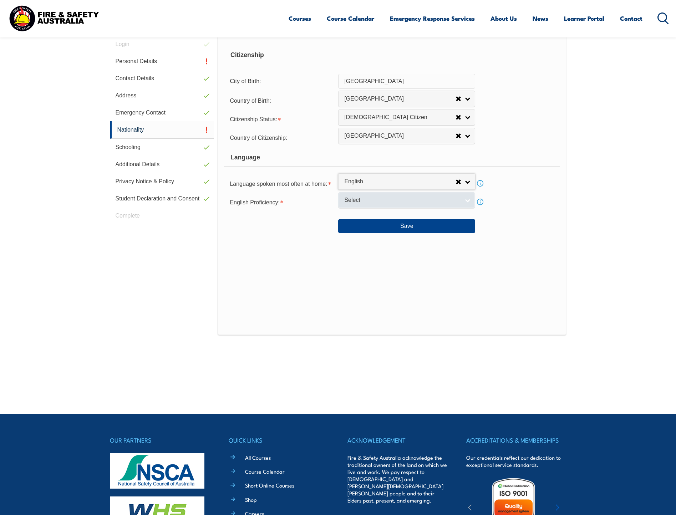
click at [391, 201] on span "Select" at bounding box center [401, 199] width 115 height 7
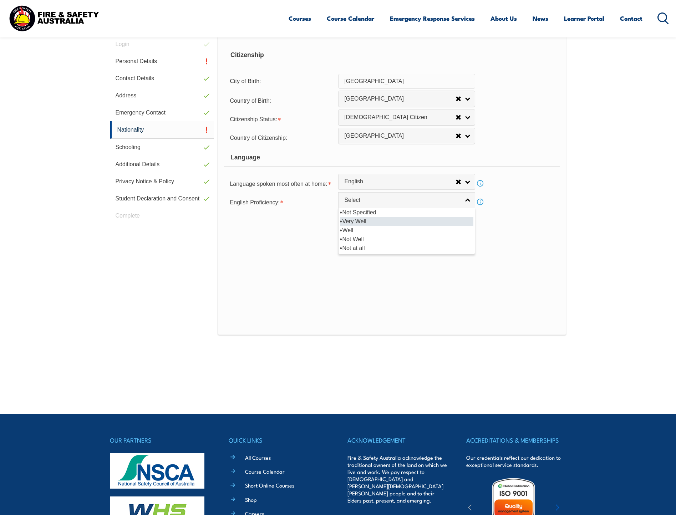
click at [382, 220] on li "Very Well" at bounding box center [406, 221] width 133 height 9
select select "1"
click at [423, 226] on button "Save" at bounding box center [406, 226] width 137 height 14
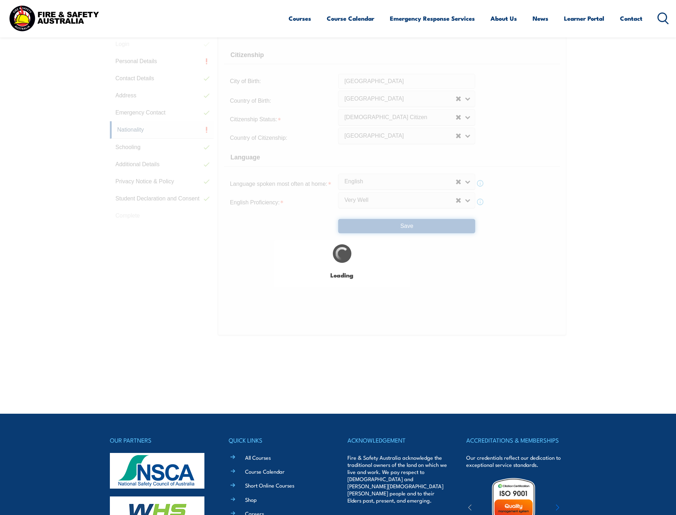
scroll to position [0, 0]
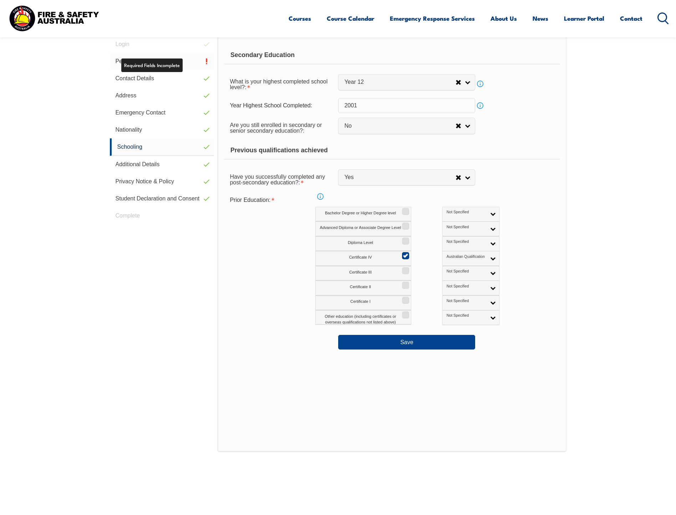
click at [178, 61] on link "Personal Details" at bounding box center [162, 61] width 104 height 17
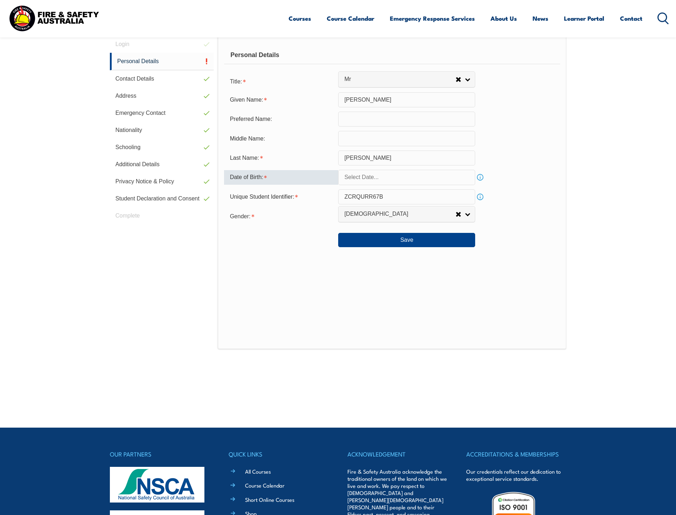
click at [366, 178] on input "text" at bounding box center [406, 177] width 137 height 15
click at [376, 179] on input "text" at bounding box center [406, 177] width 137 height 15
drag, startPoint x: 508, startPoint y: 168, endPoint x: 506, endPoint y: 171, distance: 4.3
click at [508, 169] on form "Title: Mr Mrs Ms Miss Other Mr Given Name: [PERSON_NAME] Preferred Name: Middle…" at bounding box center [391, 161] width 335 height 174
click at [380, 175] on input "text" at bounding box center [406, 177] width 137 height 15
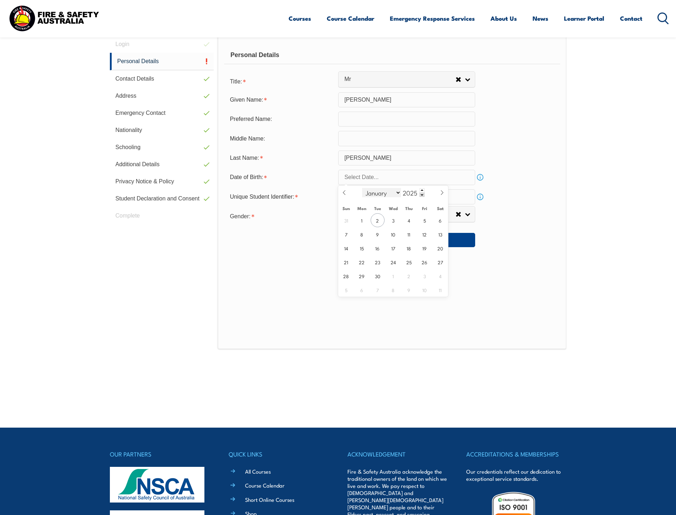
click at [396, 193] on select "January February March April May June July August September October November De…" at bounding box center [381, 192] width 39 height 9
select select "7"
click at [362, 188] on select "January February March April May June July August September October November De…" at bounding box center [381, 192] width 39 height 9
click at [421, 192] on span at bounding box center [421, 194] width 5 height 4
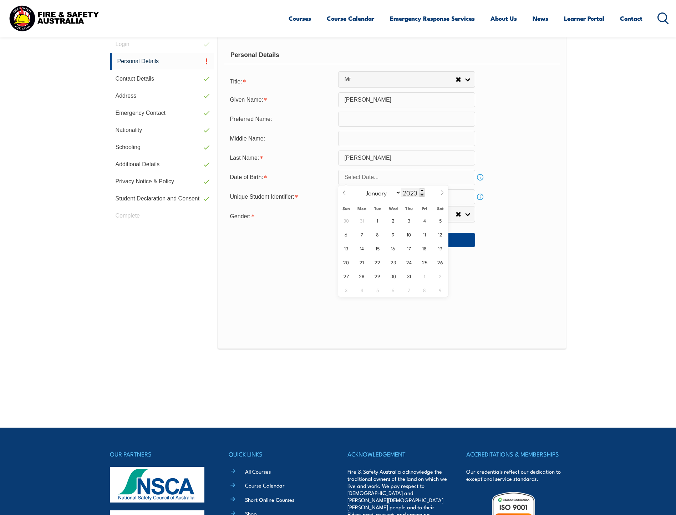
click at [421, 192] on span at bounding box center [421, 194] width 5 height 4
click at [421, 193] on span at bounding box center [421, 194] width 5 height 4
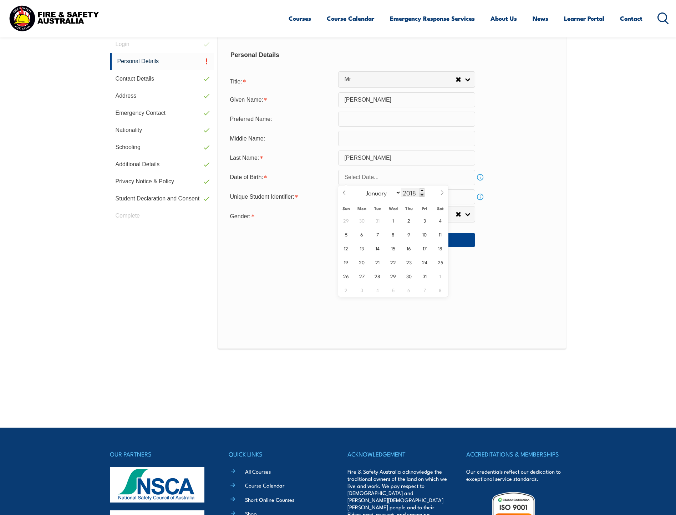
click at [421, 193] on span at bounding box center [421, 194] width 5 height 4
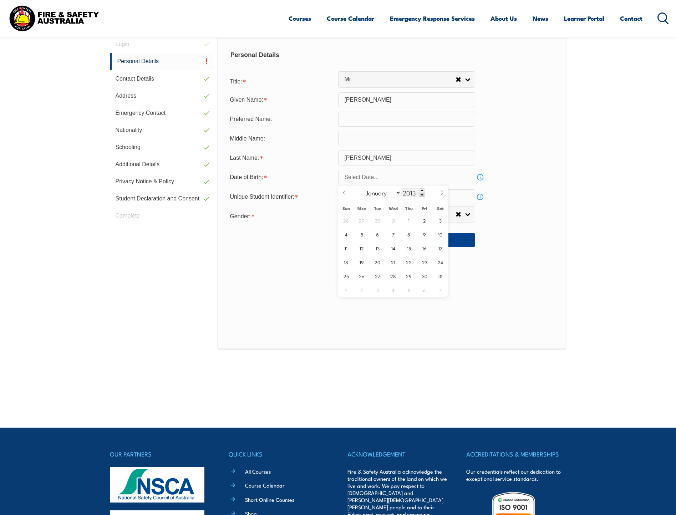
click at [421, 193] on span at bounding box center [421, 194] width 5 height 4
click at [421, 194] on span at bounding box center [421, 194] width 5 height 4
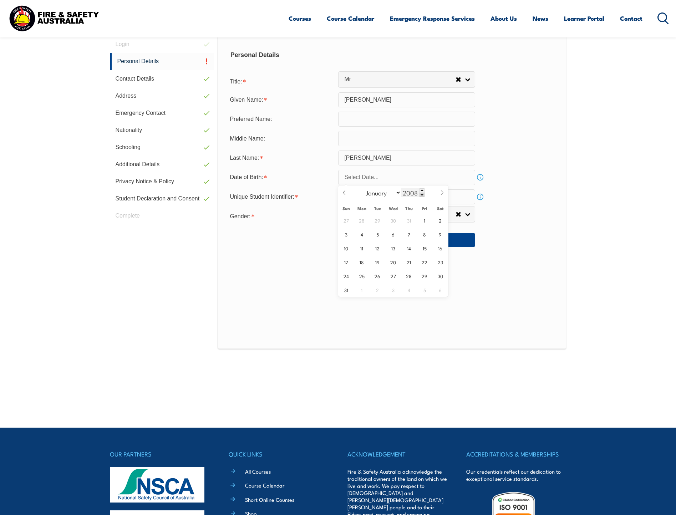
click at [421, 194] on span at bounding box center [421, 194] width 5 height 4
click at [421, 193] on span at bounding box center [421, 194] width 5 height 4
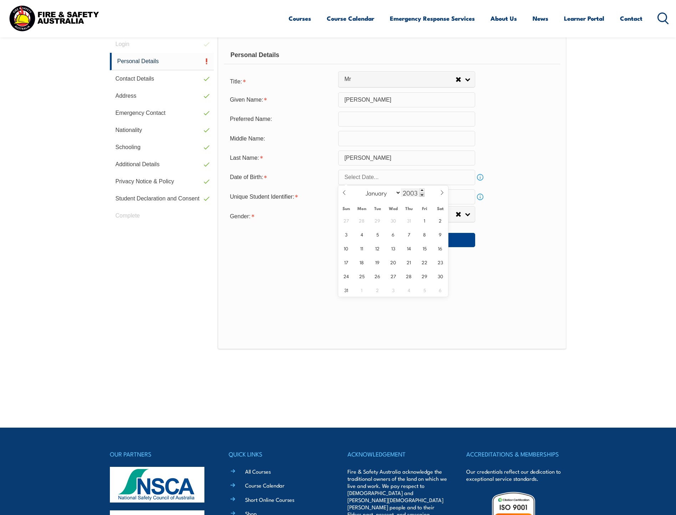
click at [421, 193] on span at bounding box center [421, 194] width 5 height 4
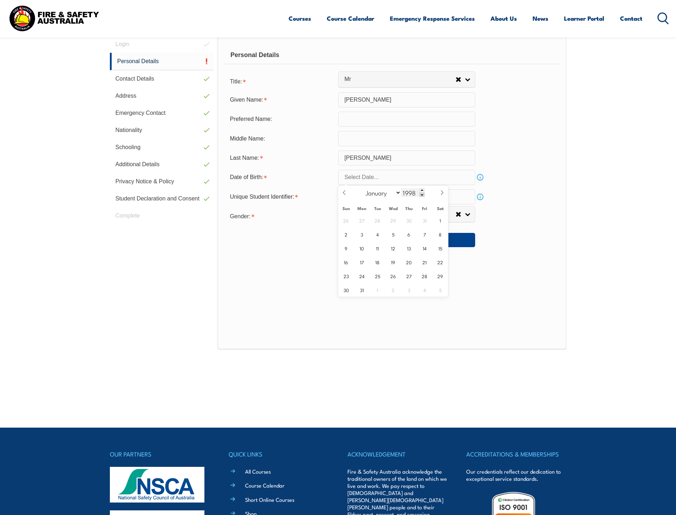
click at [421, 193] on span at bounding box center [421, 194] width 5 height 4
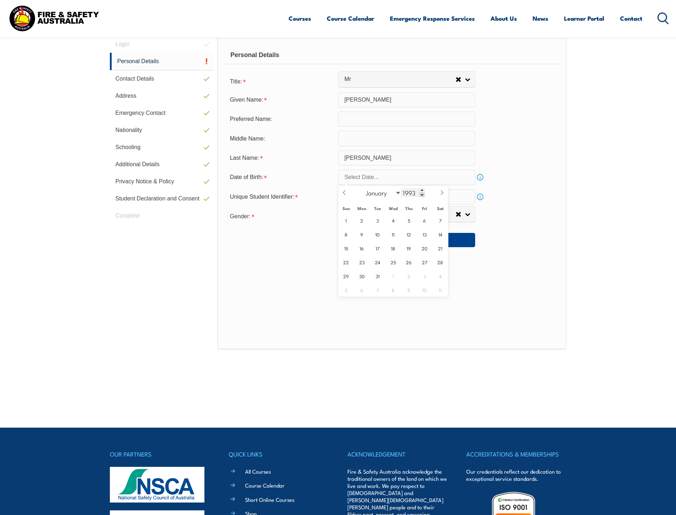
click at [421, 193] on span at bounding box center [421, 194] width 5 height 4
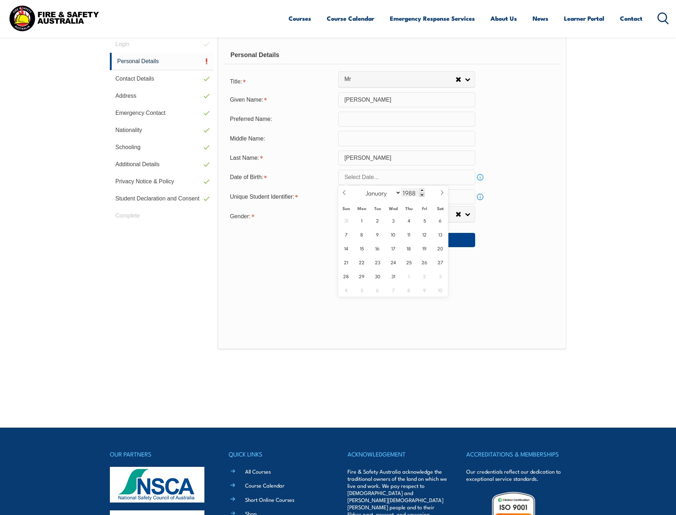
click at [421, 193] on span at bounding box center [421, 194] width 5 height 4
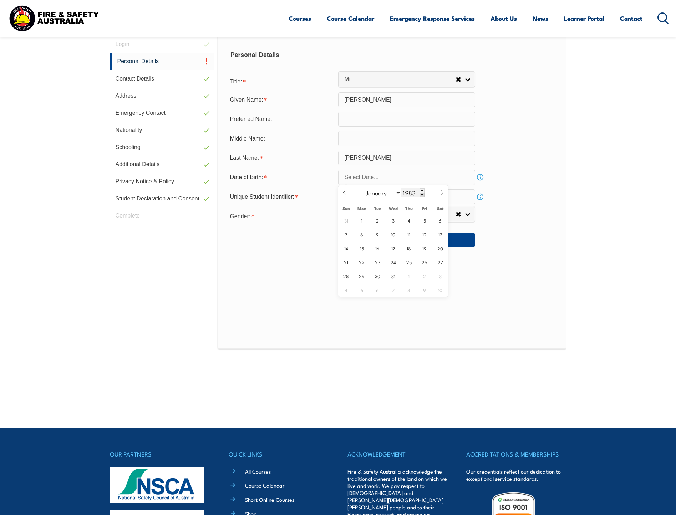
click at [421, 193] on span at bounding box center [421, 194] width 5 height 4
type input "1981"
click at [347, 289] on span "30" at bounding box center [346, 290] width 14 height 14
type input "[DATE]"
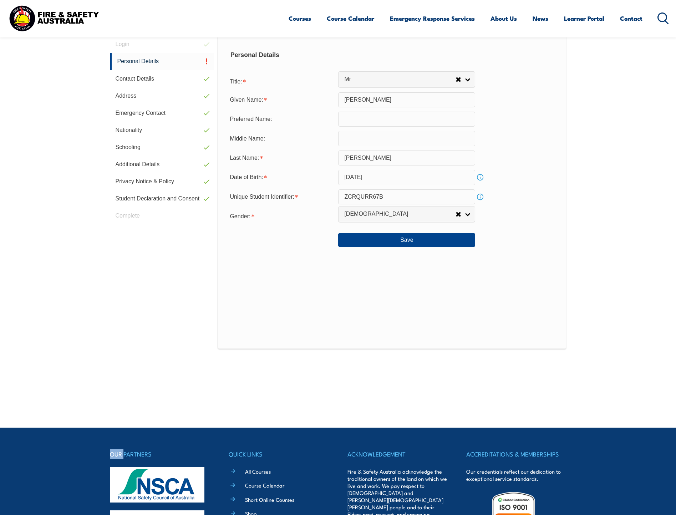
click at [347, 288] on div "Personal Details Title: Mr Mrs Ms Miss Other Mr Given Name: [PERSON_NAME] Prefe…" at bounding box center [391, 192] width 348 height 313
click at [431, 238] on button "Save" at bounding box center [406, 240] width 137 height 14
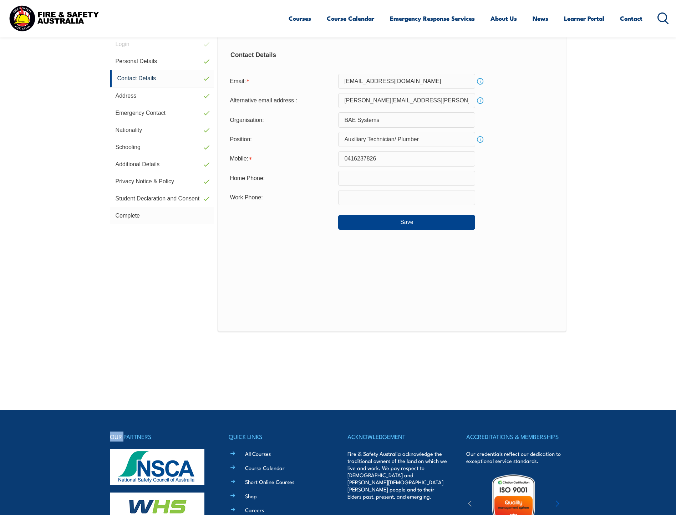
click at [141, 212] on link "Complete" at bounding box center [162, 215] width 104 height 17
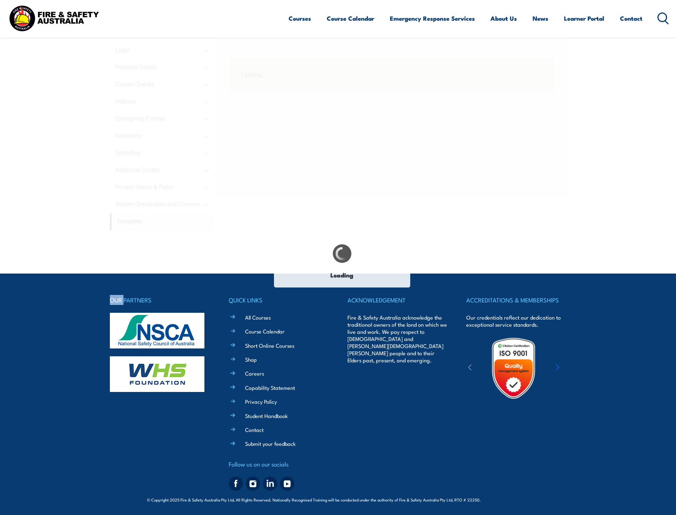
scroll to position [195, 0]
